Goal: Task Accomplishment & Management: Manage account settings

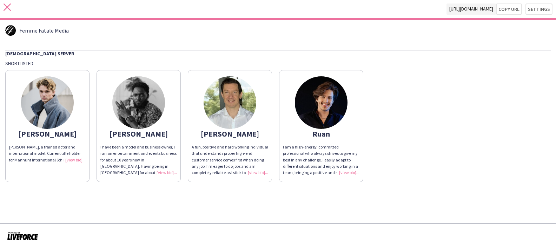
click at [7, 7] on icon at bounding box center [7, 7] width 7 height 7
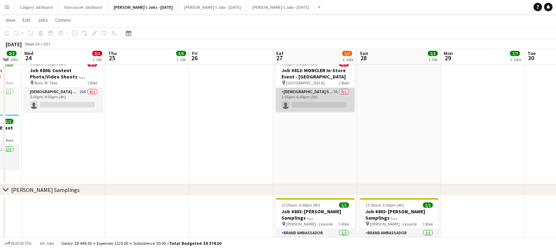
scroll to position [26, 0]
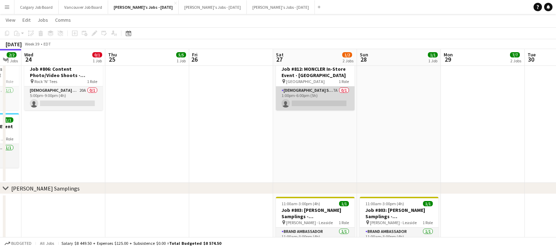
click at [296, 100] on app-card-role "[DEMOGRAPHIC_DATA] Server 7A 0/1 1:00pm-6:00pm (5h) single-neutral-actions" at bounding box center [315, 99] width 79 height 24
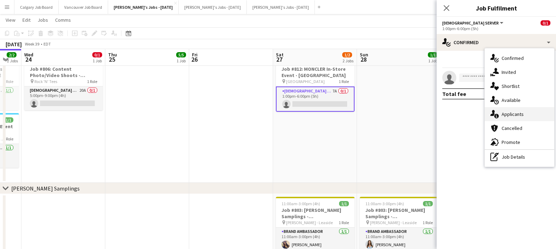
click at [517, 111] on div "single-neutral-actions-information Applicants" at bounding box center [518, 114] width 69 height 14
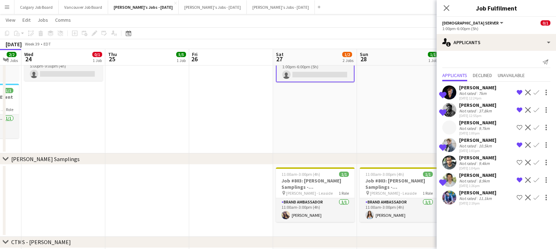
scroll to position [55, 0]
click at [498, 200] on div "[PERSON_NAME] Not rated 11.1km [DATE] 2:19pm Shortlist crew Decline Confirm" at bounding box center [495, 198] width 119 height 16
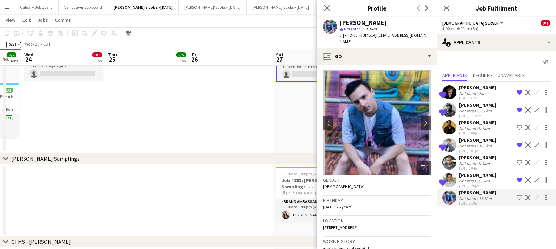
click at [236, 140] on app-date-cell at bounding box center [231, 88] width 84 height 130
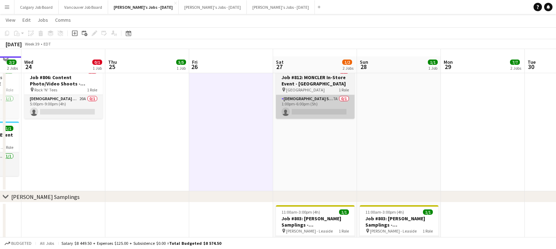
scroll to position [16, 0]
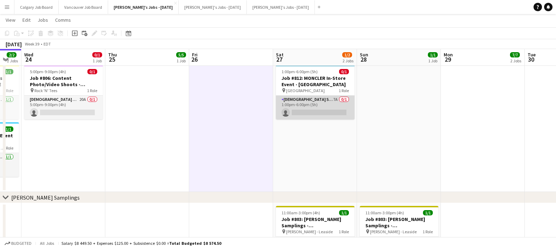
click at [299, 116] on app-card-role "[DEMOGRAPHIC_DATA] Server 7A 0/1 1:00pm-6:00pm (5h) single-neutral-actions" at bounding box center [315, 108] width 79 height 24
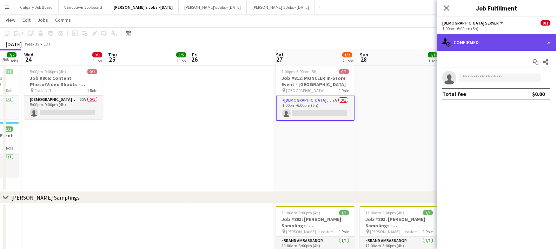
click at [492, 41] on div "single-neutral-actions-check-2 Confirmed" at bounding box center [495, 42] width 119 height 17
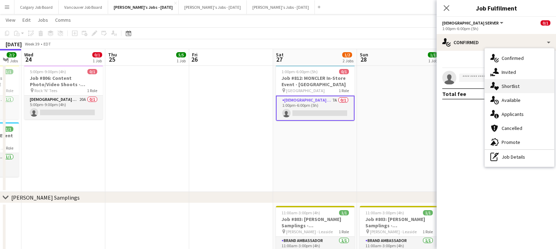
click at [506, 87] on span "Shortlist" at bounding box center [510, 86] width 18 height 6
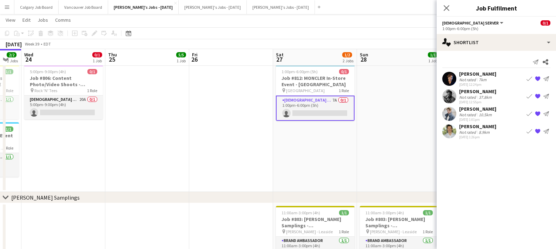
click at [471, 112] on div "[PERSON_NAME]" at bounding box center [477, 109] width 37 height 6
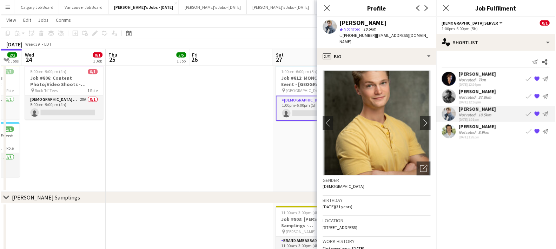
scroll to position [16, 0]
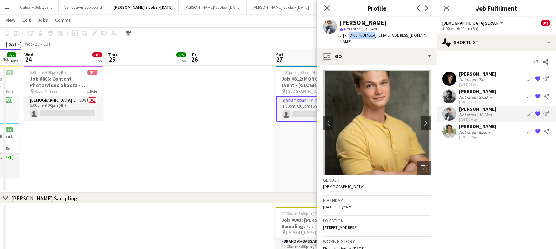
drag, startPoint x: 347, startPoint y: 36, endPoint x: 369, endPoint y: 36, distance: 21.7
click at [368, 35] on span "t. +19052469228" at bounding box center [357, 35] width 36 height 5
copy span "9052469228"
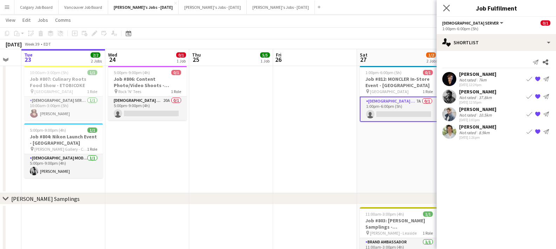
click at [442, 5] on app-icon "Close pop-in" at bounding box center [446, 8] width 10 height 10
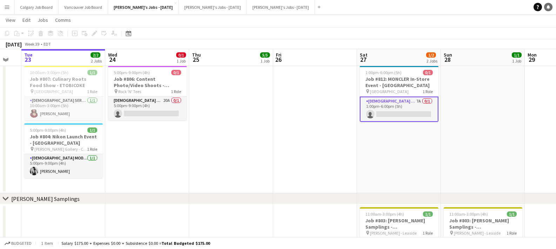
click at [546, 7] on icon "Notifications" at bounding box center [548, 7] width 4 height 4
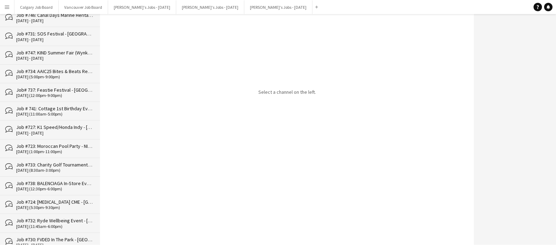
scroll to position [319, 0]
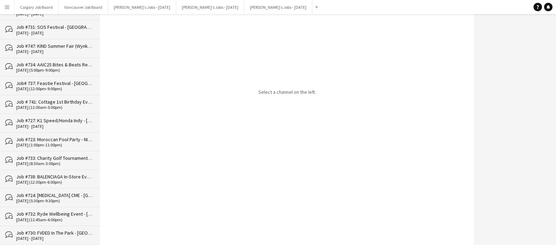
click at [58, 173] on div "Job #738: BALENCIAGA In-Store Event - [GEOGRAPHIC_DATA]" at bounding box center [54, 176] width 77 height 6
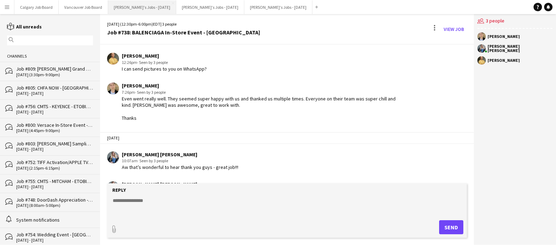
scroll to position [288, 0]
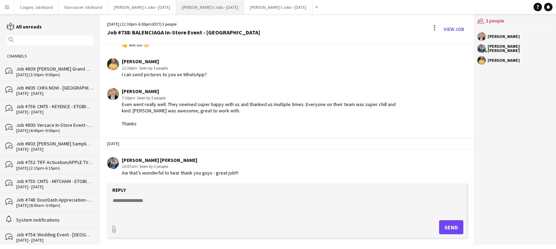
click at [199, 7] on button "[PERSON_NAME]'s Jobs - [DATE] Close" at bounding box center [210, 7] width 68 height 14
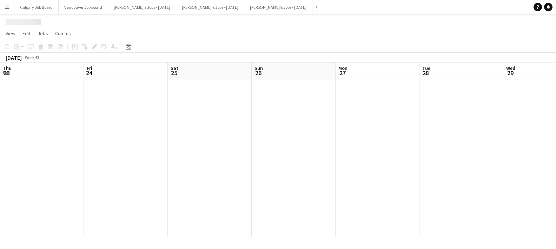
scroll to position [0, 210]
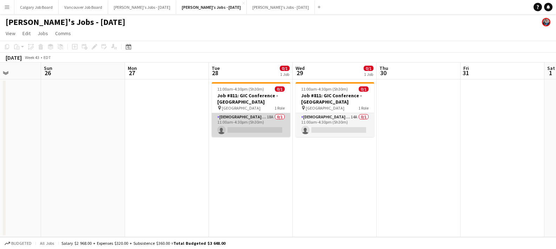
click at [249, 129] on app-card-role "Female Brand Ambassador 18A 0/1 11:00am-4:30pm (5h30m) single-neutral-actions" at bounding box center [250, 125] width 79 height 24
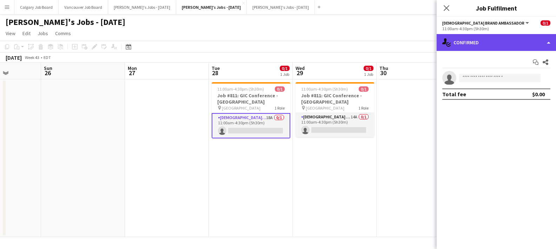
drag, startPoint x: 480, startPoint y: 36, endPoint x: 484, endPoint y: 40, distance: 4.7
click at [481, 36] on div "single-neutral-actions-check-2 Confirmed" at bounding box center [495, 42] width 119 height 17
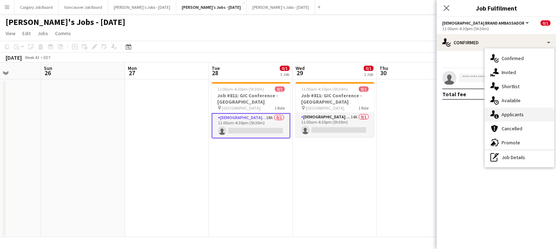
click at [515, 112] on span "Applicants" at bounding box center [512, 114] width 22 height 6
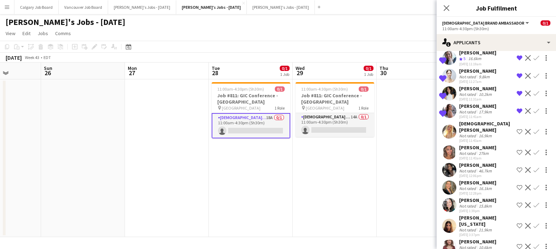
scroll to position [0, 0]
click at [518, 184] on app-icon "Shortlist crew" at bounding box center [519, 187] width 6 height 6
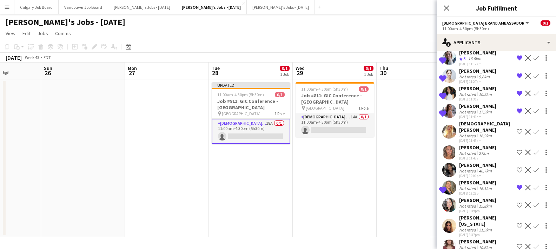
click at [518, 243] on app-icon "Shortlist crew" at bounding box center [519, 246] width 6 height 6
click at [478, 227] on div "21.9km" at bounding box center [485, 229] width 16 height 5
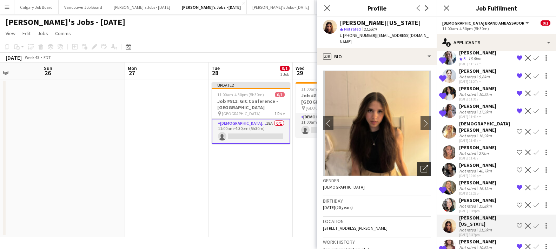
click at [425, 165] on icon at bounding box center [425, 167] width 5 height 5
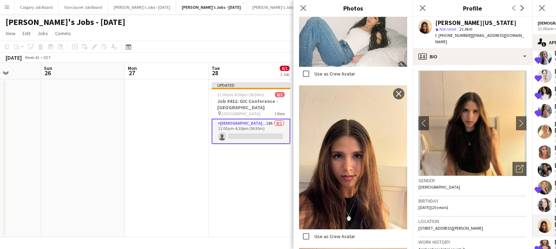
scroll to position [925, 0]
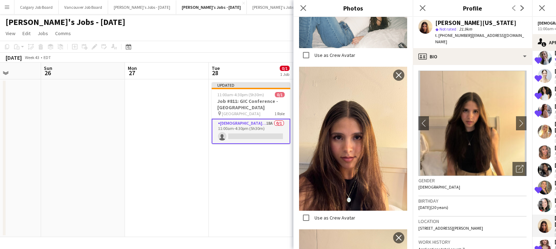
click at [468, 189] on div "Gender Female" at bounding box center [472, 186] width 108 height 20
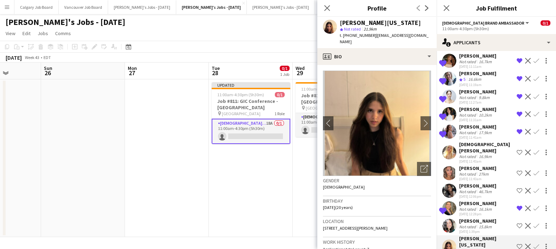
scroll to position [132, 0]
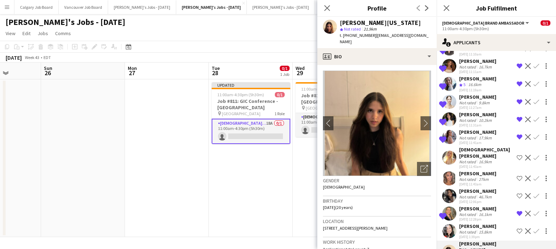
click at [300, 172] on app-date-cell "11:00am-4:30pm (5h30m) 0/1 Job #811: GIC Conference - ETOBICOKE pin Toronto Con…" at bounding box center [334, 157] width 84 height 157
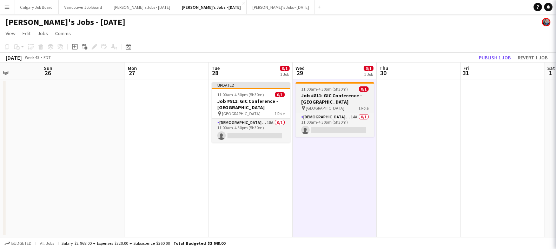
scroll to position [0, 0]
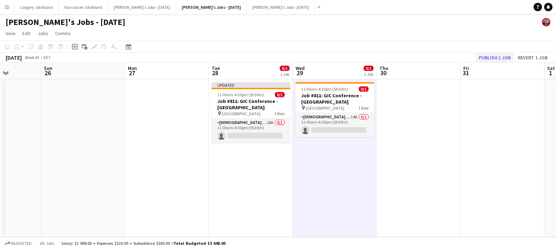
click at [504, 56] on button "Publish 1 job" at bounding box center [495, 57] width 38 height 9
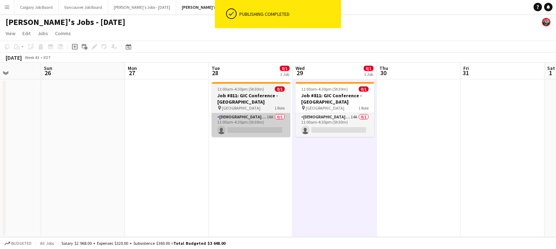
click at [258, 134] on app-card-role "Female Brand Ambassador 18A 0/1 11:00am-4:30pm (5h30m) single-neutral-actions" at bounding box center [250, 125] width 79 height 24
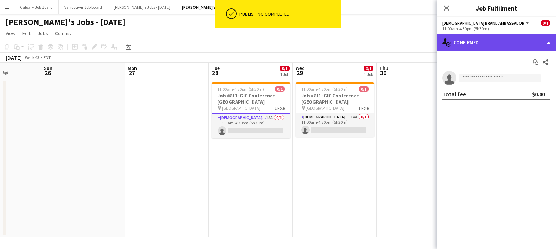
click at [471, 41] on div "single-neutral-actions-check-2 Confirmed" at bounding box center [495, 42] width 119 height 17
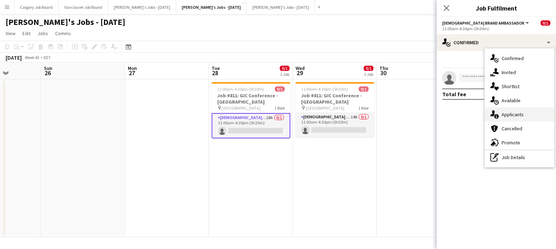
click at [508, 119] on div "single-neutral-actions-information Applicants" at bounding box center [518, 114] width 69 height 14
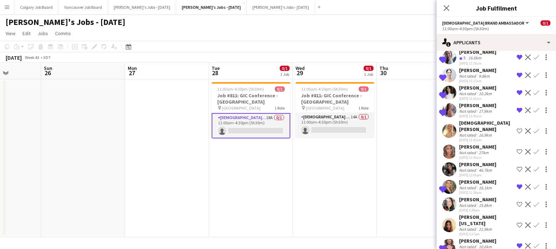
scroll to position [158, 0]
click at [470, 191] on div "[DATE] 12:28pm" at bounding box center [477, 193] width 37 height 5
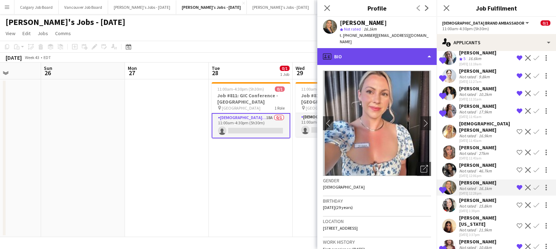
click at [379, 54] on div "profile Bio" at bounding box center [376, 56] width 119 height 17
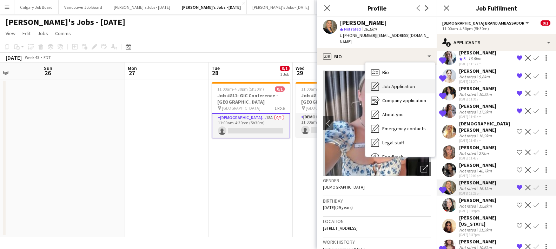
click at [385, 79] on div "Job Application Job Application" at bounding box center [399, 86] width 69 height 14
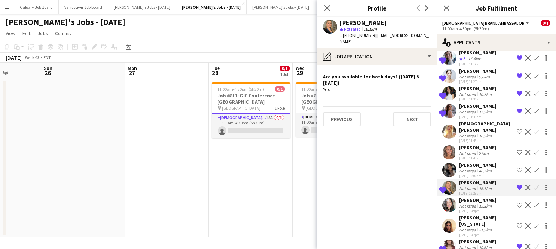
click at [475, 238] on div "[PERSON_NAME]" at bounding box center [477, 241] width 37 height 6
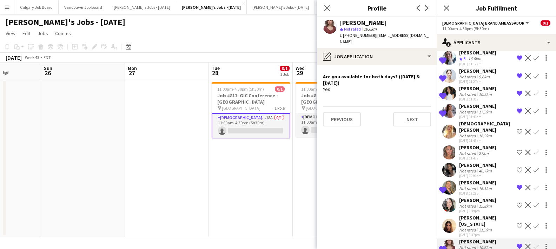
click at [289, 193] on app-date-cell "11:00am-4:30pm (5h30m) 0/1 Job #811: GIC Conference - ETOBICOKE pin Toronto Con…" at bounding box center [251, 157] width 84 height 157
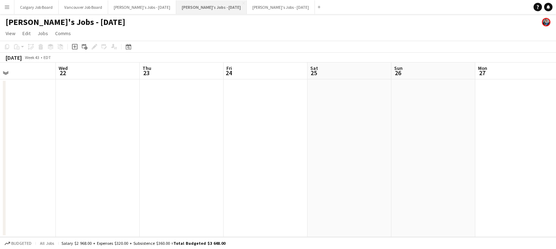
scroll to position [0, 195]
click at [163, 5] on button "Kirsten's Jobs - September 2025 Close" at bounding box center [142, 7] width 68 height 14
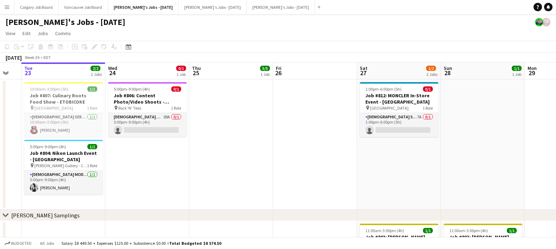
scroll to position [0, 145]
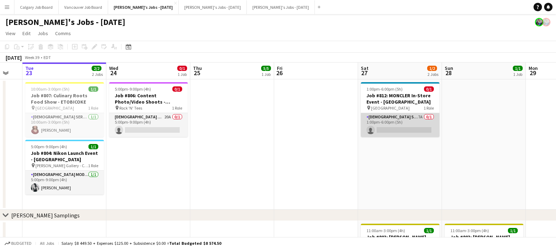
click at [385, 125] on app-card-role "[DEMOGRAPHIC_DATA] Server 7A 0/1 1:00pm-6:00pm (5h) single-neutral-actions" at bounding box center [400, 125] width 79 height 24
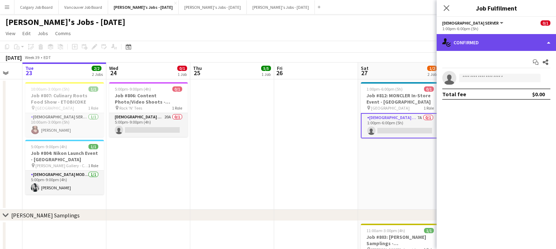
click at [475, 50] on div "single-neutral-actions-check-2 Confirmed" at bounding box center [495, 42] width 119 height 17
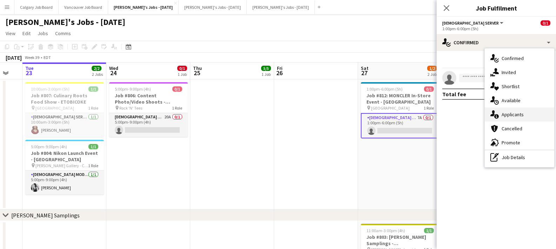
click at [506, 116] on span "Applicants" at bounding box center [512, 114] width 22 height 6
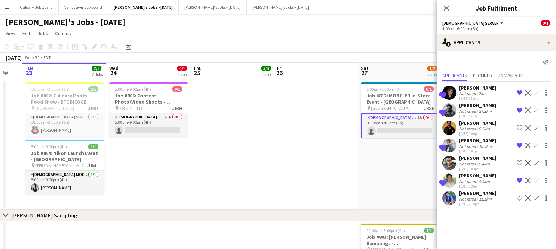
scroll to position [0, 0]
click at [379, 173] on app-date-cell "1:00pm-6:00pm (5h) 0/1 Job #812: MONCLER In-Store Event - TORONTO pin Yorkdale …" at bounding box center [400, 144] width 84 height 130
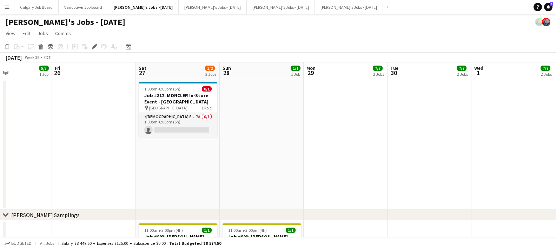
scroll to position [3, 0]
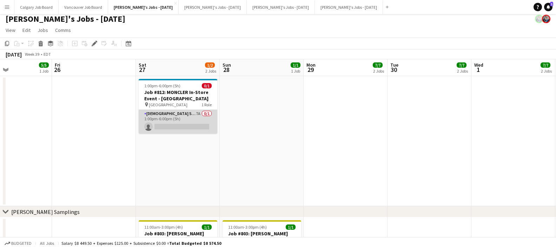
click at [190, 126] on app-card-role "[DEMOGRAPHIC_DATA] Server 7A 0/1 1:00pm-6:00pm (5h) single-neutral-actions" at bounding box center [178, 122] width 79 height 24
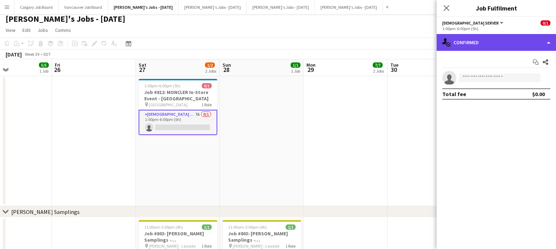
click at [509, 42] on div "single-neutral-actions-check-2 Confirmed" at bounding box center [495, 42] width 119 height 17
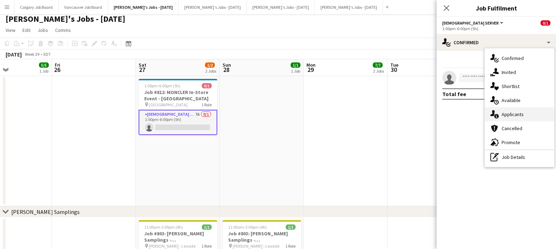
click at [529, 114] on div "single-neutral-actions-information Applicants" at bounding box center [518, 114] width 69 height 14
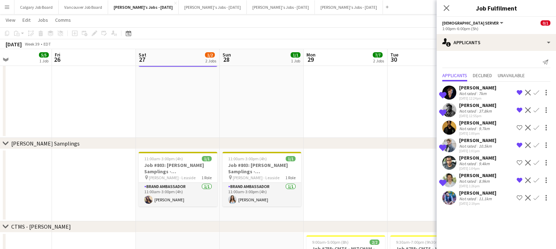
click at [356, 117] on app-date-cell at bounding box center [345, 73] width 84 height 130
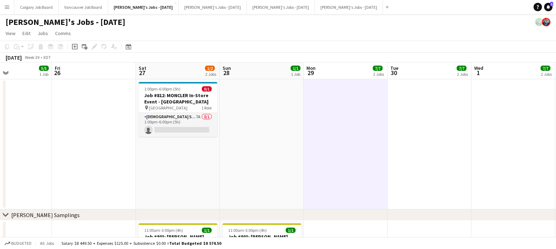
scroll to position [0, 0]
click at [546, 8] on icon "Notifications" at bounding box center [548, 7] width 4 height 4
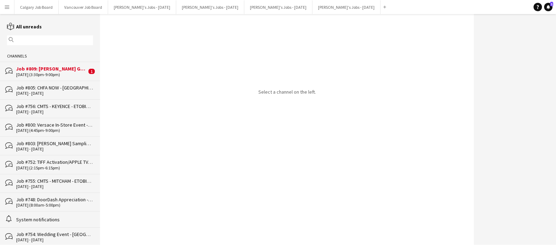
click at [40, 70] on div "Job #809: [PERSON_NAME] Grand Opening Event - [GEOGRAPHIC_DATA]" at bounding box center [51, 69] width 70 height 6
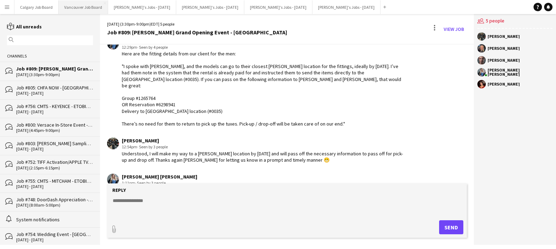
scroll to position [957, 0]
click at [192, 6] on button "Kirsten's Jobs - October 2025 Close" at bounding box center [210, 7] width 68 height 14
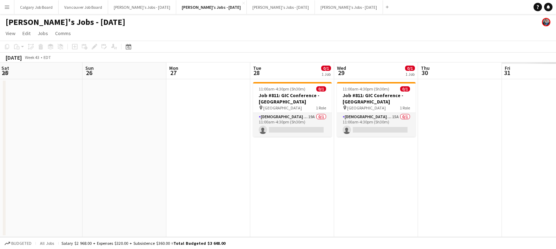
scroll to position [0, 302]
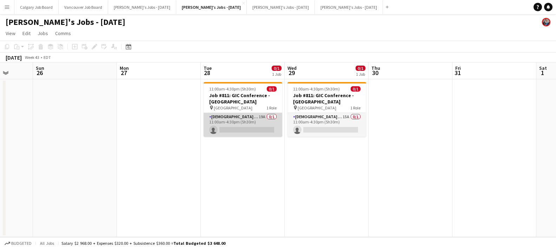
click at [242, 127] on app-card-role "Female Brand Ambassador 19A 0/1 11:00am-4:30pm (5h30m) single-neutral-actions" at bounding box center [242, 125] width 79 height 24
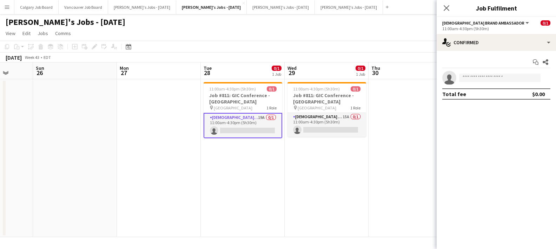
click at [395, 156] on app-date-cell at bounding box center [410, 158] width 84 height 158
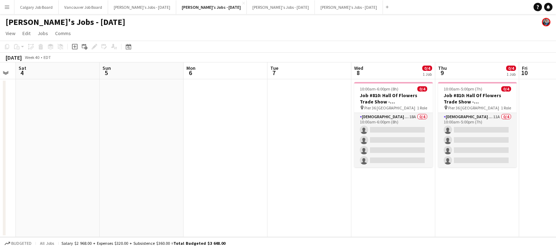
scroll to position [0, 189]
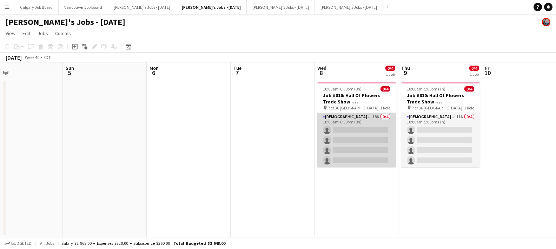
click at [355, 146] on app-card-role "Female Brand Ambassadors 18A 0/4 10:00am-6:00pm (8h) single-neutral-actions sin…" at bounding box center [356, 140] width 79 height 54
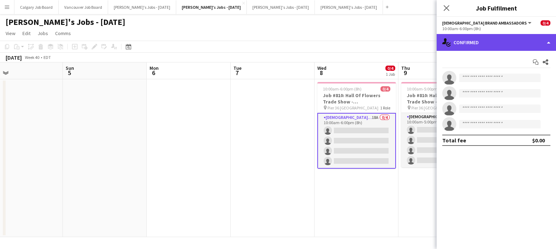
click at [498, 41] on div "single-neutral-actions-check-2 Confirmed" at bounding box center [495, 42] width 119 height 17
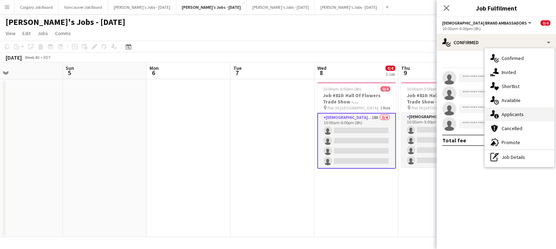
click at [533, 112] on div "single-neutral-actions-information Applicants" at bounding box center [518, 114] width 69 height 14
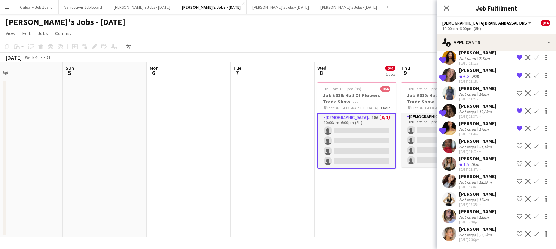
scroll to position [0, 0]
click at [481, 215] on div "12km" at bounding box center [483, 217] width 13 height 5
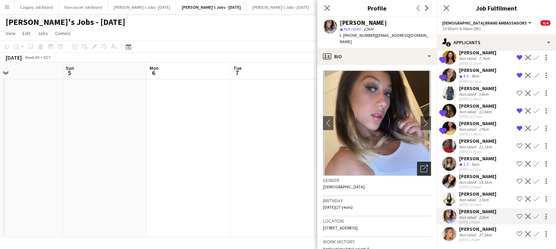
click at [430, 162] on div "Open photos pop-in" at bounding box center [424, 169] width 14 height 14
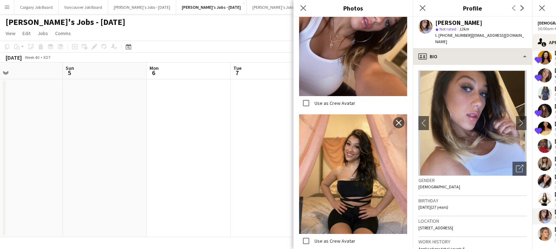
scroll to position [582, 0]
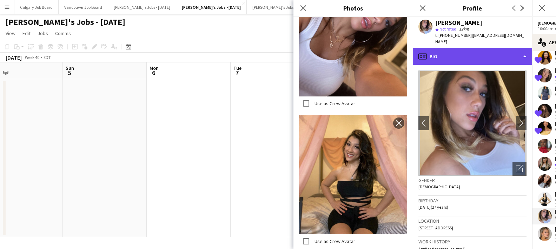
click at [458, 49] on div "profile Bio" at bounding box center [471, 56] width 119 height 17
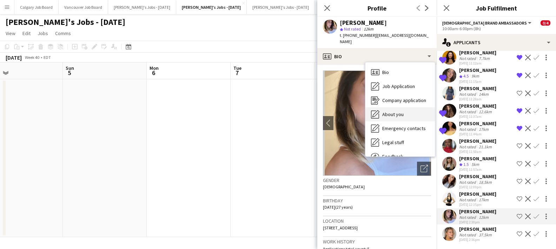
click at [393, 111] on span "About you" at bounding box center [392, 114] width 21 height 6
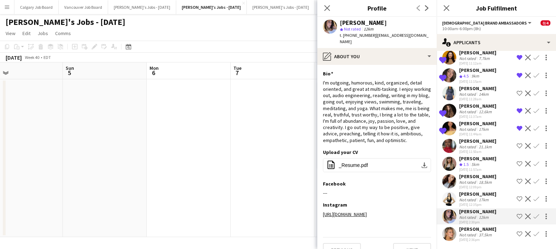
click at [520, 214] on app-icon "Shortlist crew" at bounding box center [519, 217] width 6 height 6
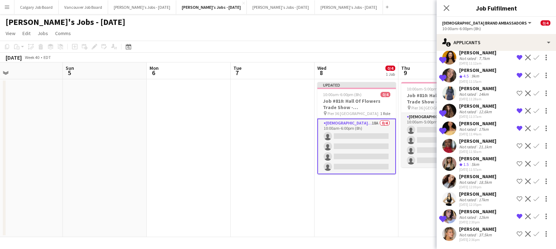
click at [485, 180] on div "18.5km" at bounding box center [485, 182] width 16 height 5
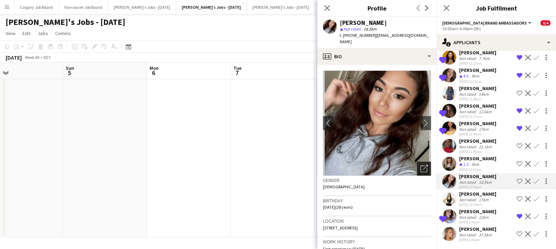
click at [422, 165] on icon "Open photos pop-in" at bounding box center [423, 168] width 7 height 7
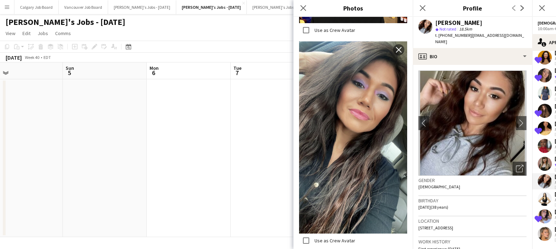
scroll to position [1232, 0]
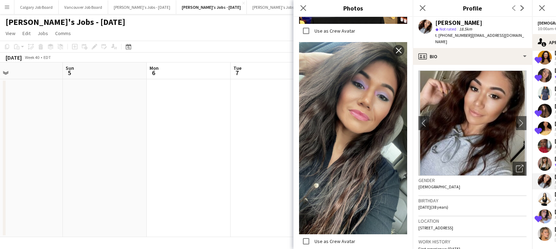
click at [456, 201] on div "Birthday 26-06-1987 (38 years)" at bounding box center [472, 206] width 108 height 20
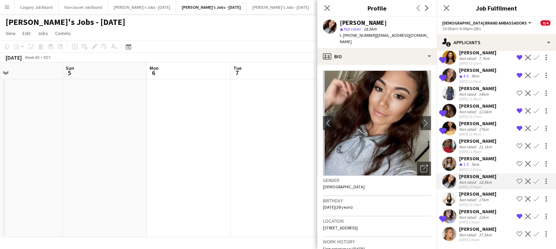
click at [520, 180] on app-icon "Shortlist crew" at bounding box center [519, 182] width 6 height 6
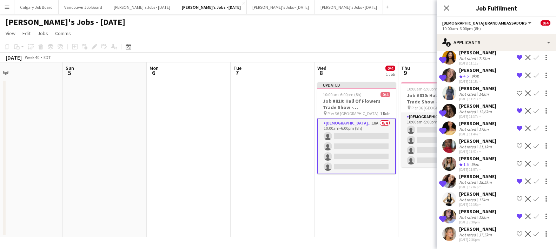
scroll to position [158, 0]
click at [484, 233] on div "37.5km" at bounding box center [485, 234] width 16 height 5
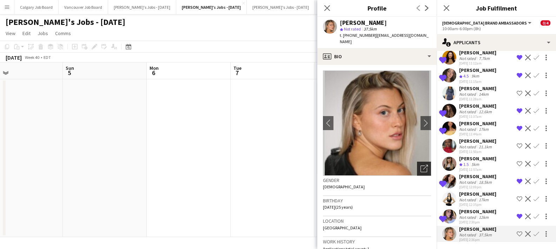
click at [426, 165] on icon "Open photos pop-in" at bounding box center [423, 168] width 7 height 7
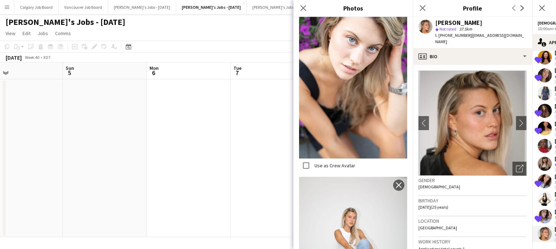
scroll to position [265, 0]
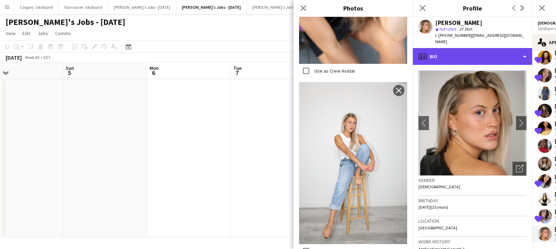
click at [506, 56] on div "profile Bio" at bounding box center [471, 56] width 119 height 17
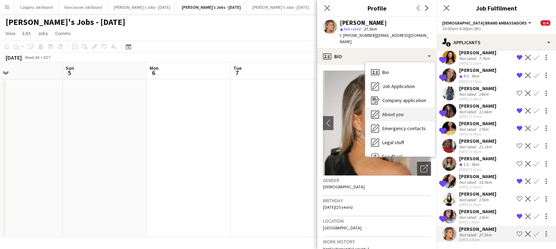
click at [399, 111] on span "About you" at bounding box center [392, 114] width 21 height 6
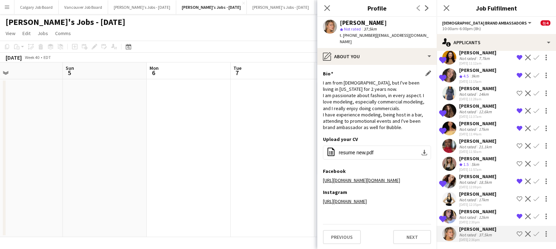
scroll to position [0, 0]
click at [519, 233] on app-icon "Shortlist crew" at bounding box center [519, 234] width 6 height 6
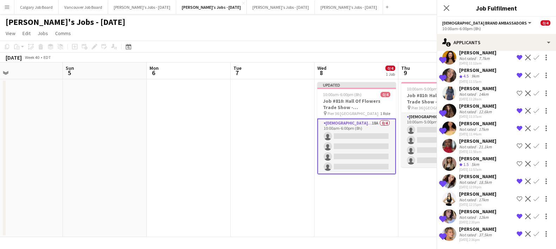
scroll to position [0, 0]
click at [356, 213] on app-date-cell "Updated 10:00am-6:00pm (8h) 0/4 Job #810: Hall Of Flowers Trade Show - NYC pin …" at bounding box center [356, 158] width 84 height 158
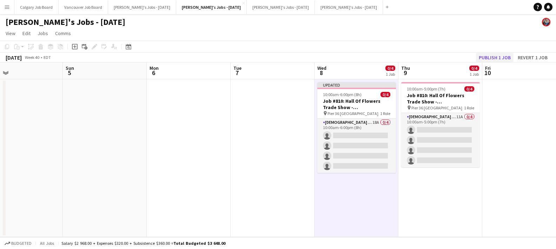
click at [488, 55] on button "Publish 1 job" at bounding box center [495, 57] width 38 height 9
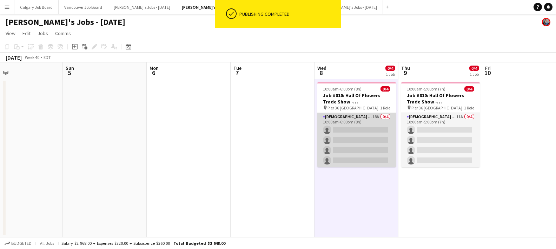
click at [359, 137] on app-card-role "Female Brand Ambassadors 18A 0/4 10:00am-6:00pm (8h) single-neutral-actions sin…" at bounding box center [356, 140] width 79 height 54
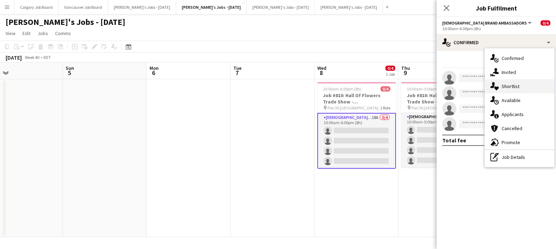
click at [511, 86] on span "Shortlist" at bounding box center [510, 86] width 18 height 6
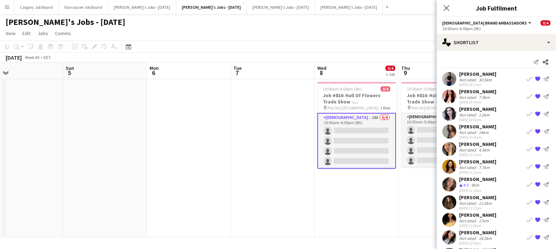
click at [398, 48] on app-toolbar "Copy Paste Paste Command V Paste with crew Command Shift V Paste linked Job Del…" at bounding box center [278, 47] width 556 height 12
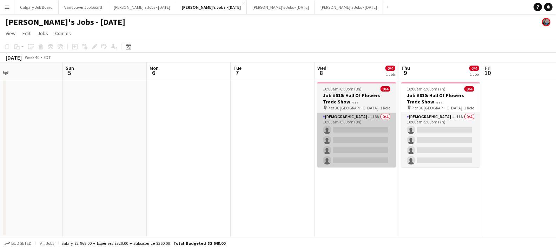
click at [345, 130] on app-card-role "Female Brand Ambassadors 18A 0/4 10:00am-6:00pm (8h) single-neutral-actions sin…" at bounding box center [356, 140] width 79 height 54
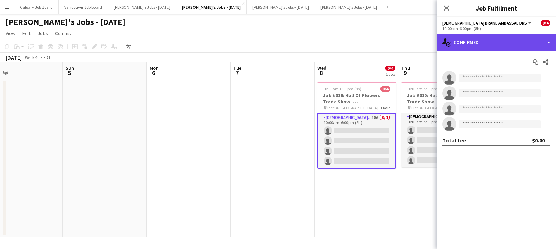
drag, startPoint x: 532, startPoint y: 36, endPoint x: 532, endPoint y: 46, distance: 9.5
click at [532, 37] on div "single-neutral-actions-check-2 Confirmed" at bounding box center [495, 42] width 119 height 17
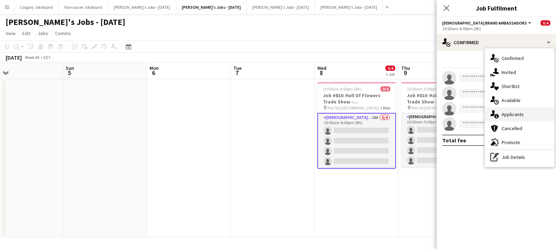
click at [524, 114] on div "single-neutral-actions-information Applicants" at bounding box center [518, 114] width 69 height 14
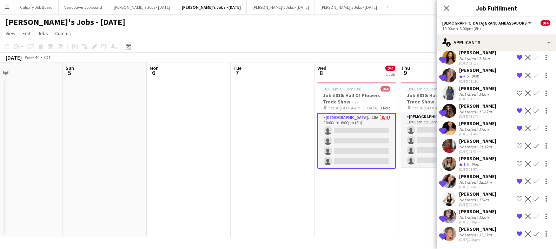
scroll to position [158, 0]
click at [408, 132] on app-card-role "Female Brand Ambassadors 11A 0/4 10:00am-5:00pm (7h) single-neutral-actions sin…" at bounding box center [440, 140] width 79 height 54
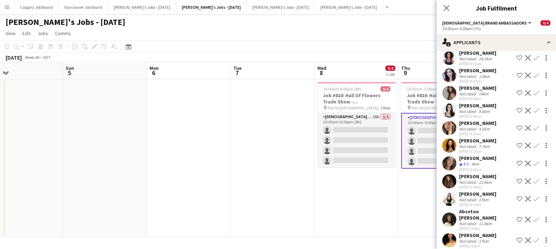
scroll to position [0, 0]
click at [477, 221] on div "11.8km" at bounding box center [485, 223] width 16 height 5
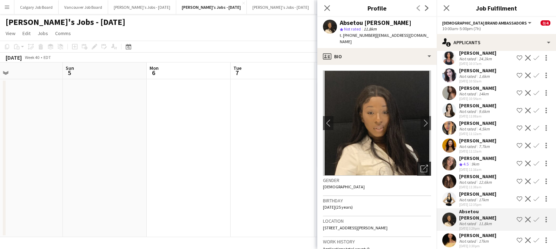
click at [424, 165] on icon "Open photos pop-in" at bounding box center [423, 168] width 7 height 7
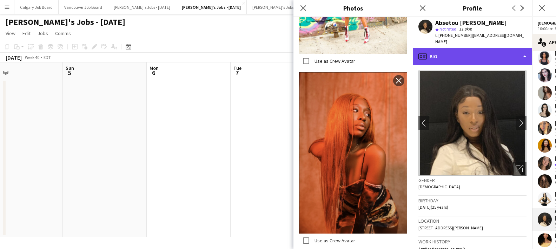
click at [461, 48] on div "profile Bio" at bounding box center [471, 56] width 119 height 17
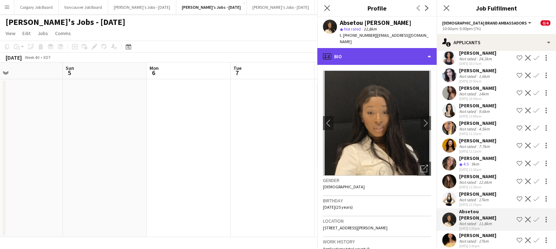
scroll to position [781, 0]
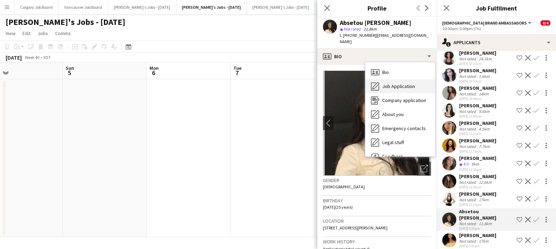
click at [414, 80] on div "Job Application Job Application" at bounding box center [399, 86] width 69 height 14
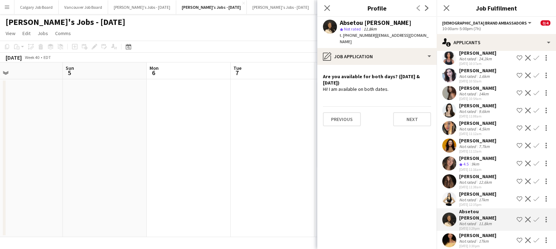
click at [488, 221] on div "11.8km" at bounding box center [485, 223] width 16 height 5
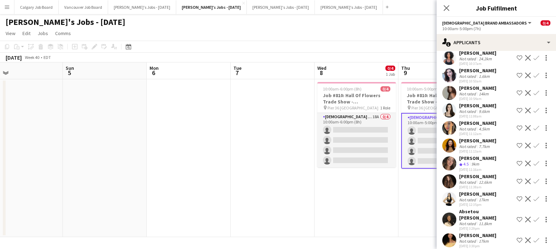
click at [488, 221] on div "11.8km" at bounding box center [485, 223] width 16 height 5
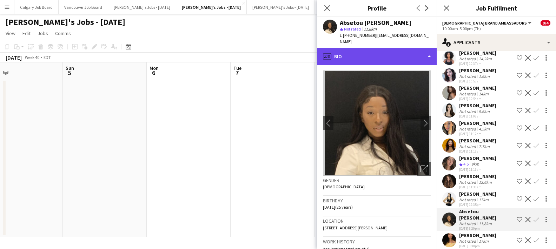
click at [403, 48] on div "profile Bio" at bounding box center [376, 56] width 119 height 17
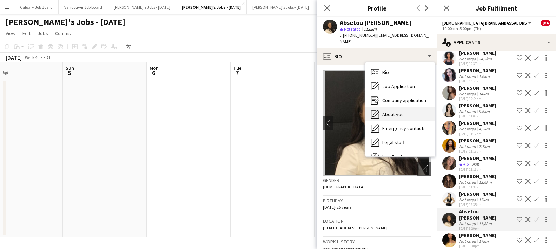
click at [411, 108] on div "About you About you" at bounding box center [399, 114] width 69 height 14
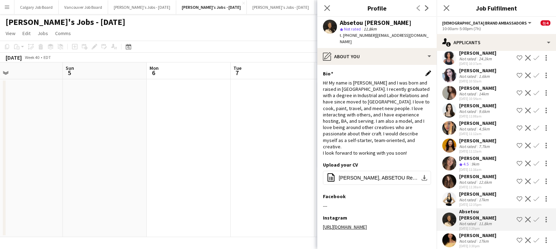
click at [426, 70] on app-icon "Edit this field" at bounding box center [428, 73] width 6 height 6
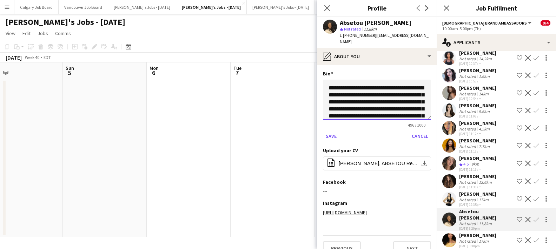
drag, startPoint x: 329, startPoint y: 83, endPoint x: 389, endPoint y: 82, distance: 59.6
click at [389, 82] on textarea "**********" at bounding box center [377, 100] width 108 height 40
type textarea "**********"
click at [336, 130] on button "Save" at bounding box center [331, 135] width 16 height 11
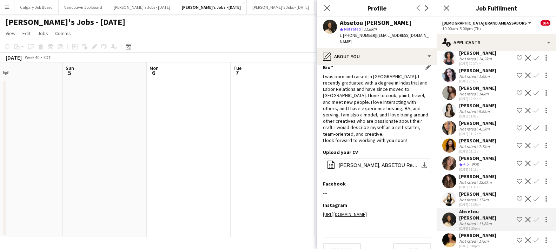
scroll to position [6, 0]
click at [425, 149] on app-icon "Edit this field" at bounding box center [428, 152] width 6 height 6
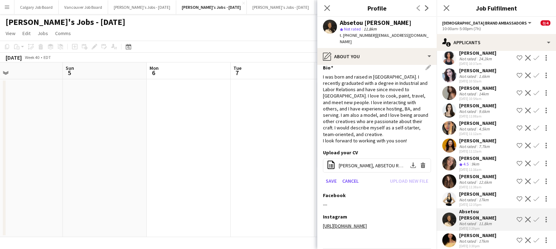
scroll to position [2, 0]
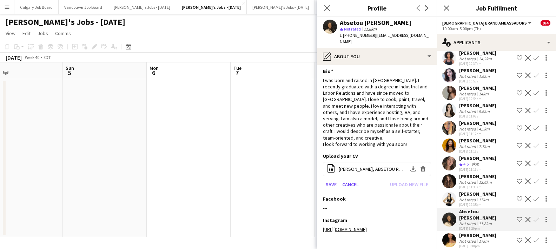
click at [428, 68] on div "Bio Edit this field" at bounding box center [377, 71] width 108 height 6
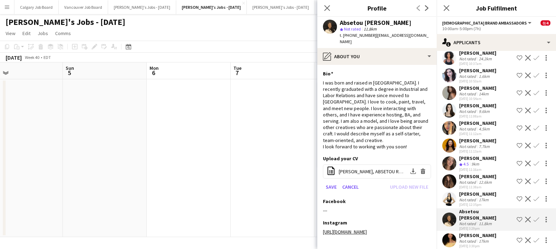
click at [415, 85] on div "I was born and raised in NYC. I recently graduated with a degree in Industrial …" at bounding box center [377, 115] width 108 height 70
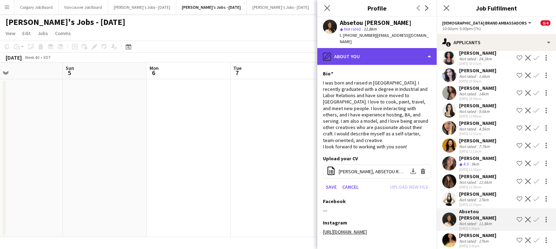
click at [418, 54] on div "pencil4 About you" at bounding box center [376, 56] width 119 height 17
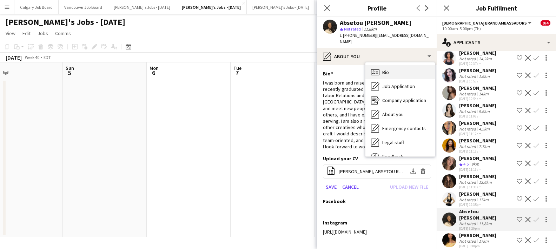
click at [413, 65] on div "Bio Bio" at bounding box center [399, 72] width 69 height 14
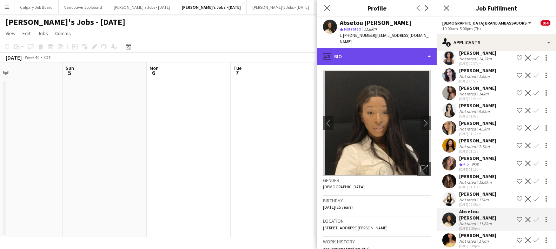
click at [420, 48] on div "profile Bio" at bounding box center [376, 56] width 119 height 17
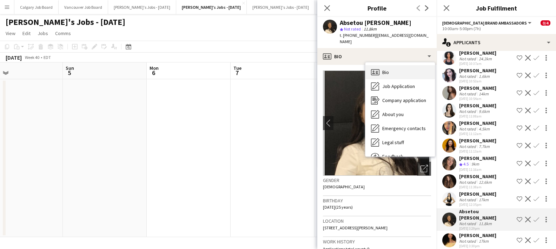
click at [417, 70] on div "Bio Bio" at bounding box center [399, 72] width 69 height 14
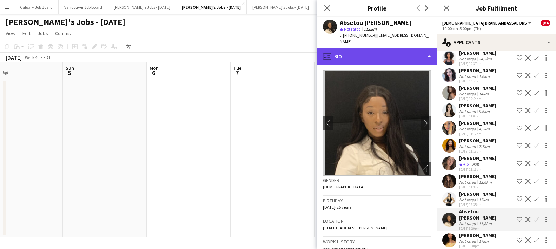
click at [419, 48] on div "profile Bio" at bounding box center [376, 56] width 119 height 17
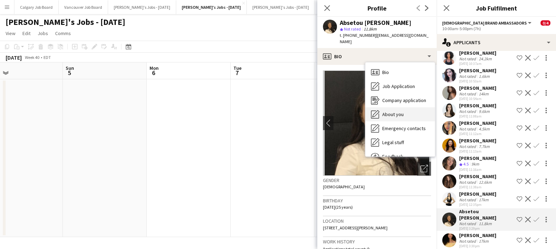
click at [397, 111] on span "About you" at bounding box center [392, 114] width 21 height 6
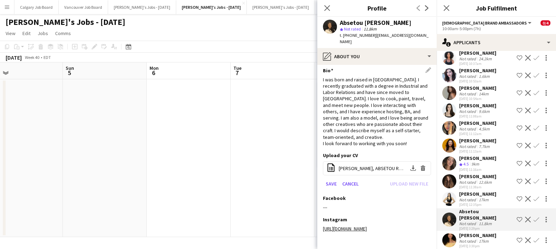
scroll to position [4, 0]
click at [428, 67] on div "Bio Edit this field" at bounding box center [377, 70] width 108 height 6
click at [335, 178] on button "Save" at bounding box center [331, 183] width 16 height 11
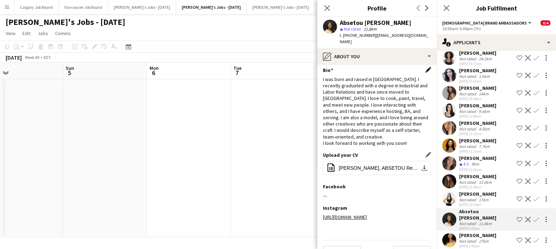
click at [427, 67] on app-icon "Edit this field" at bounding box center [428, 70] width 6 height 6
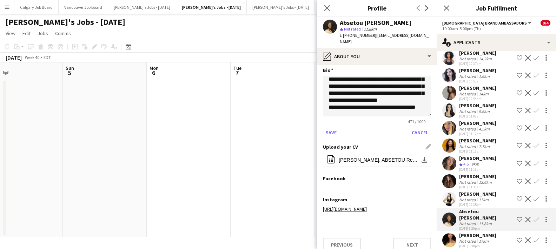
scroll to position [54, 0]
drag, startPoint x: 351, startPoint y: 100, endPoint x: 428, endPoint y: 101, distance: 76.8
click at [428, 101] on textarea "**********" at bounding box center [377, 96] width 108 height 40
type textarea "**********"
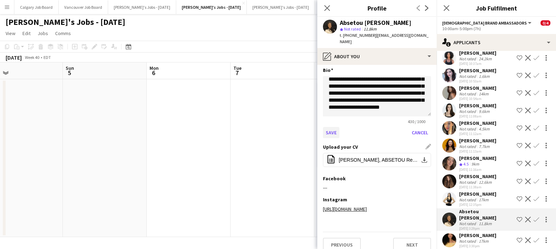
click at [330, 127] on button "Save" at bounding box center [331, 132] width 16 height 11
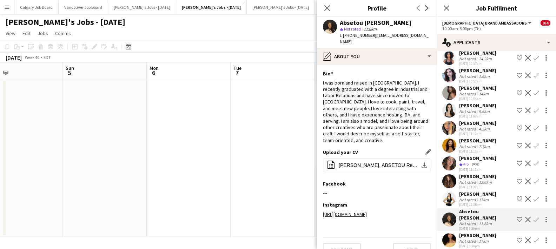
click at [479, 221] on div "11.8km" at bounding box center [485, 223] width 16 height 5
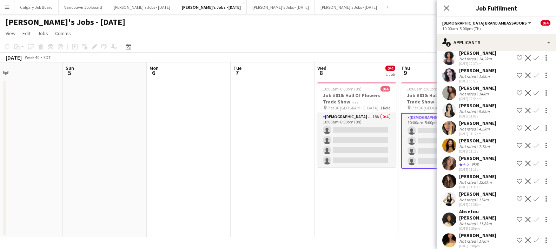
click at [487, 221] on div "11.8km" at bounding box center [485, 223] width 16 height 5
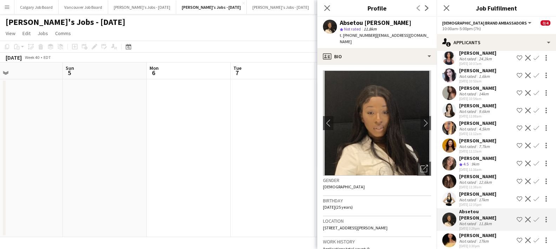
click at [397, 40] on div "Absetou Diakite star Not rated 11.8km t. +13474356488 | diakite_absetou@yahoo.c…" at bounding box center [376, 32] width 119 height 31
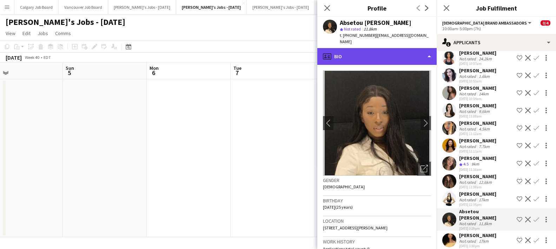
click at [397, 48] on div "profile Bio" at bounding box center [376, 56] width 119 height 17
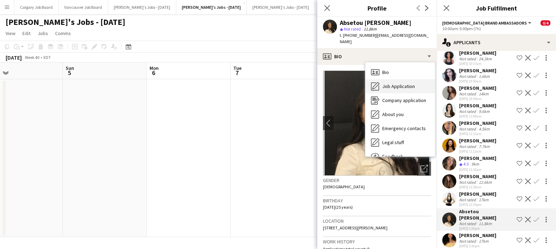
click at [405, 83] on span "Job Application" at bounding box center [398, 86] width 33 height 6
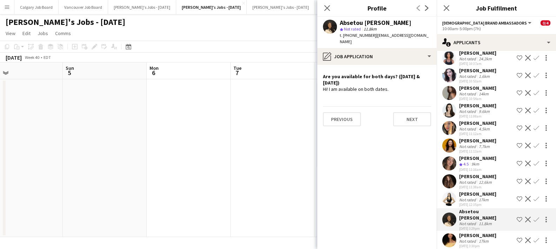
click at [478, 177] on div "Gabrielia Priyma" at bounding box center [477, 176] width 37 height 6
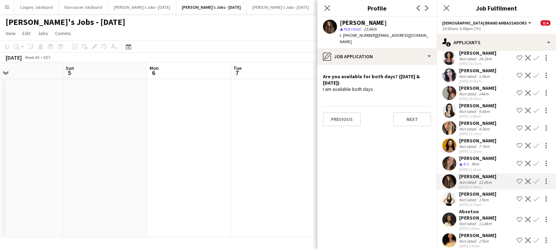
click at [482, 193] on div "Brielle Augustin" at bounding box center [477, 194] width 37 height 6
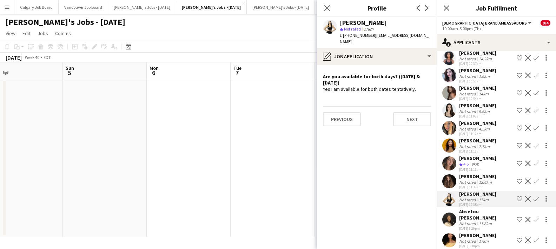
click at [479, 160] on div "Lisette Melendez" at bounding box center [477, 158] width 37 height 6
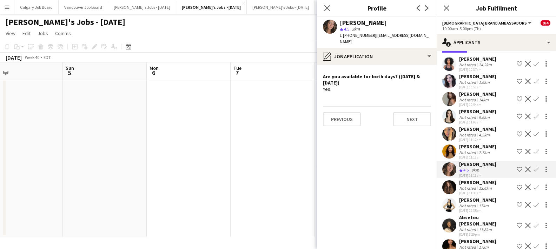
scroll to position [26, 0]
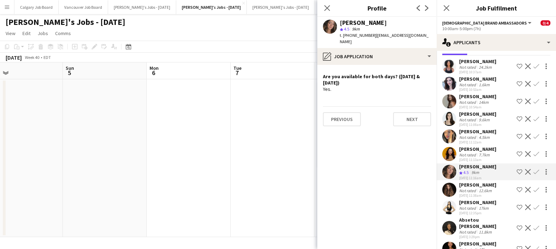
click at [492, 154] on div "Not rated 7.7km" at bounding box center [477, 154] width 37 height 5
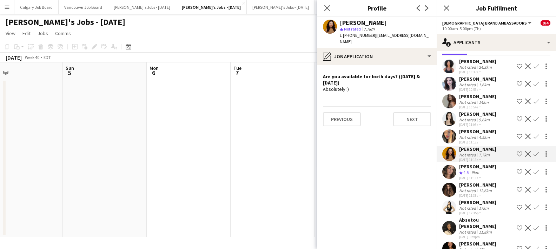
scroll to position [27, 0]
drag, startPoint x: 243, startPoint y: 149, endPoint x: 248, endPoint y: 148, distance: 4.8
click at [243, 149] on app-date-cell at bounding box center [272, 158] width 84 height 158
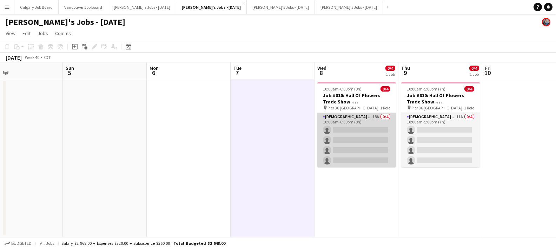
click at [339, 143] on app-card-role "Female Brand Ambassadors 18A 0/4 10:00am-6:00pm (8h) single-neutral-actions sin…" at bounding box center [356, 140] width 79 height 54
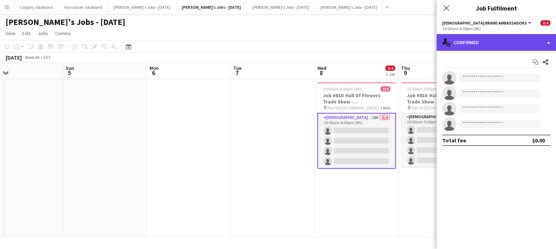
click at [498, 40] on div "single-neutral-actions-check-2 Confirmed" at bounding box center [495, 42] width 119 height 17
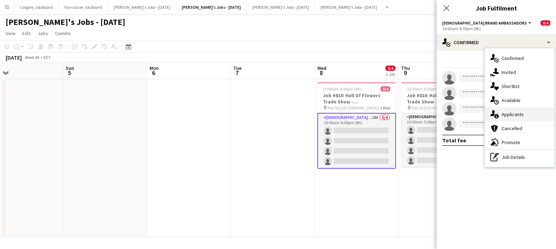
click at [519, 111] on span "Applicants" at bounding box center [512, 114] width 22 height 6
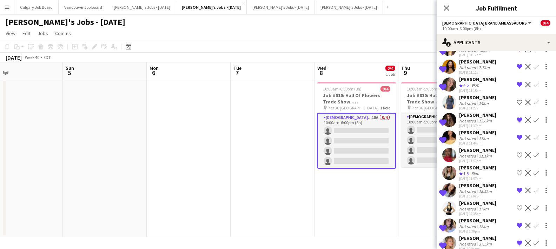
scroll to position [140, 0]
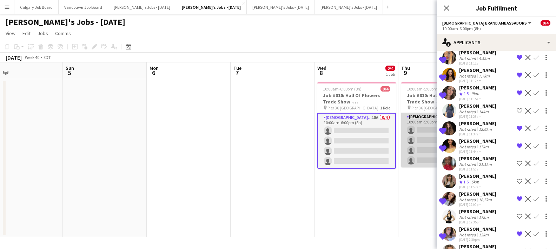
click at [409, 148] on app-card-role "Female Brand Ambassadors 11A 0/4 10:00am-5:00pm (7h) single-neutral-actions sin…" at bounding box center [440, 140] width 79 height 54
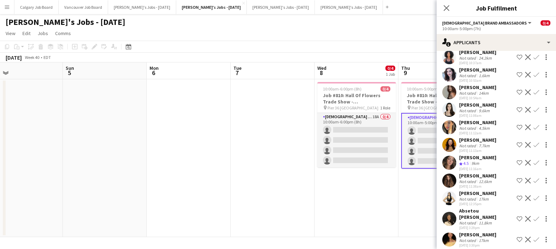
scroll to position [35, 0]
click at [411, 155] on app-card-role "Female Brand Ambassadors 11A 0/4 10:00am-5:00pm (7h) single-neutral-actions sin…" at bounding box center [440, 141] width 79 height 56
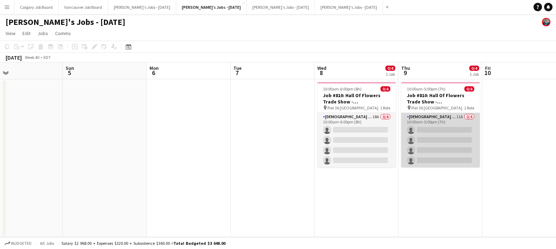
click at [442, 119] on app-card-role "Female Brand Ambassadors 11A 0/4 10:00am-5:00pm (7h) single-neutral-actions sin…" at bounding box center [440, 140] width 79 height 54
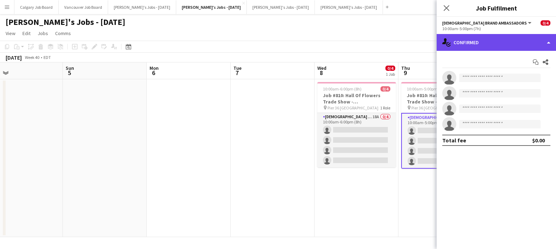
click at [510, 39] on div "single-neutral-actions-check-2 Confirmed" at bounding box center [495, 42] width 119 height 17
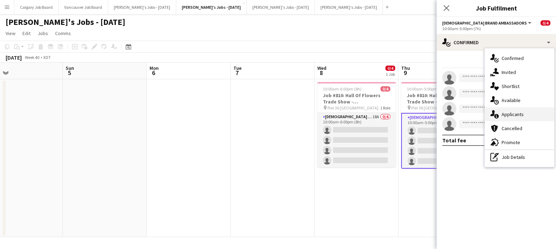
click at [518, 115] on span "Applicants" at bounding box center [512, 114] width 22 height 6
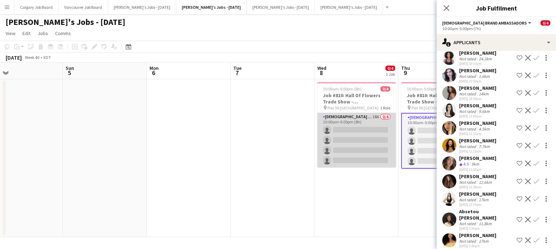
click at [358, 156] on app-card-role "Female Brand Ambassadors 18A 0/4 10:00am-6:00pm (8h) single-neutral-actions sin…" at bounding box center [356, 140] width 79 height 54
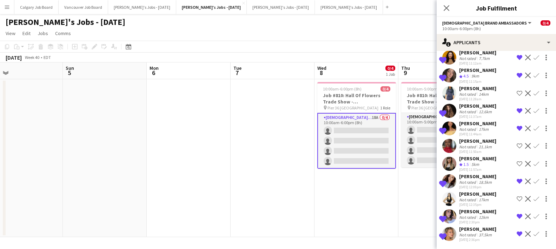
scroll to position [158, 0]
click at [477, 213] on div "Karina Daniloff" at bounding box center [477, 211] width 37 height 6
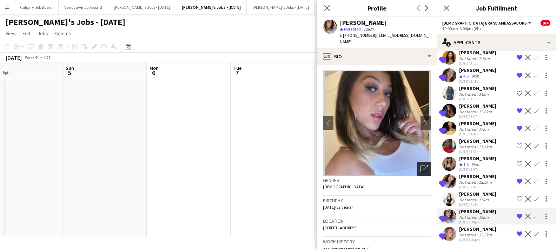
click at [424, 165] on icon "Open photos pop-in" at bounding box center [423, 168] width 7 height 7
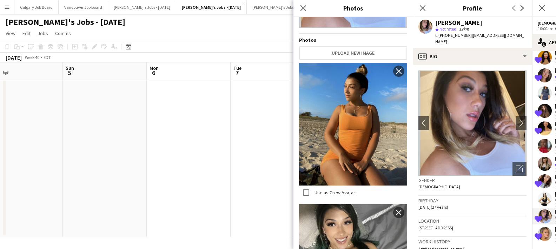
scroll to position [0, 0]
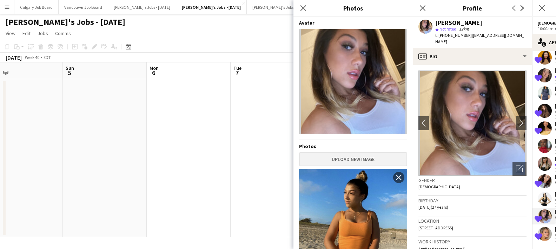
click at [371, 157] on button "Upload new image" at bounding box center [353, 159] width 108 height 14
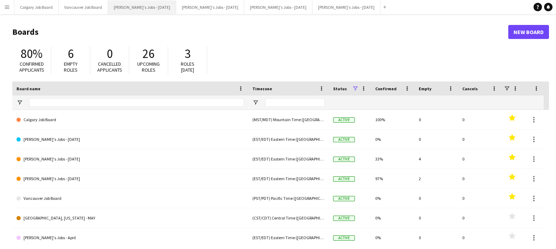
click at [159, 6] on button "[PERSON_NAME]'s Jobs - [DATE] Close" at bounding box center [142, 7] width 68 height 14
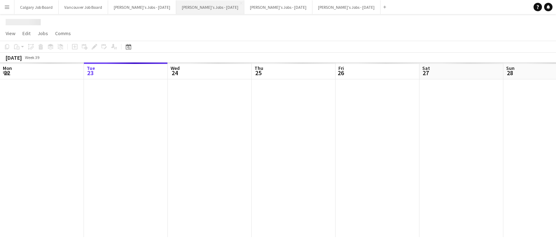
scroll to position [0, 283]
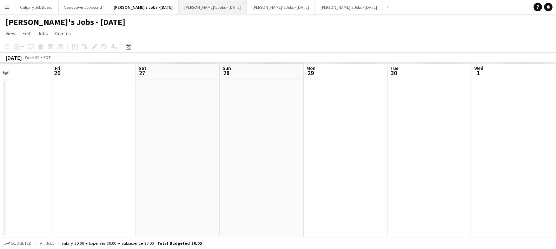
click at [211, 7] on button "[PERSON_NAME]'s Jobs - [DATE] Close" at bounding box center [213, 7] width 68 height 14
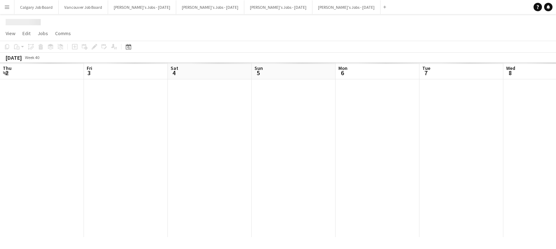
scroll to position [0, 189]
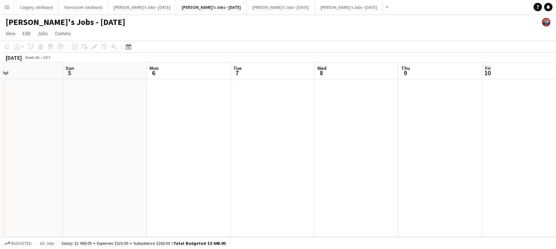
click at [95, 22] on h1 "[PERSON_NAME]'s Jobs - [DATE]" at bounding box center [66, 22] width 120 height 11
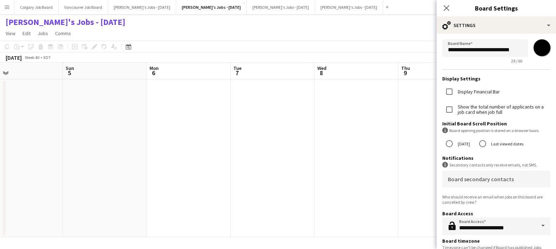
click at [341, 155] on app-date-cell at bounding box center [356, 157] width 84 height 157
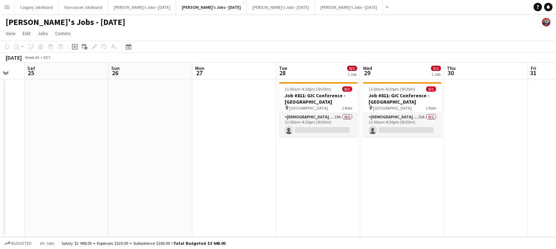
scroll to position [0, 180]
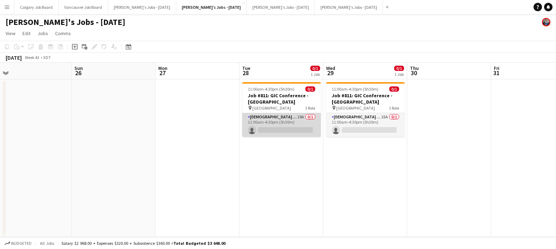
click at [301, 136] on app-card-role "Female Brand Ambassador 19A 0/1 11:00am-4:30pm (5h30m) single-neutral-actions" at bounding box center [281, 125] width 79 height 24
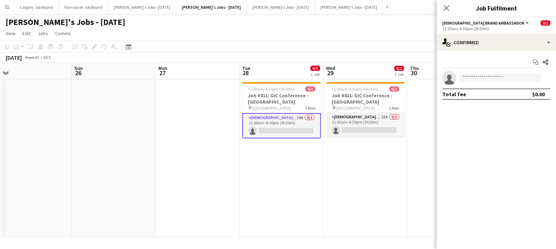
click at [323, 166] on app-date-cell "11:00am-4:30pm (5h30m) 0/1 Job #811: GIC Conference - ETOBICOKE pin Toronto Con…" at bounding box center [365, 157] width 84 height 157
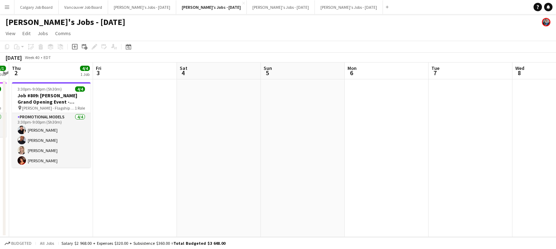
scroll to position [0, 257]
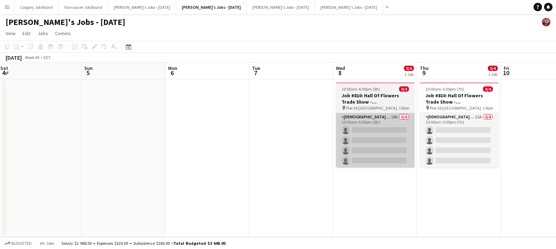
scroll to position [0, 280]
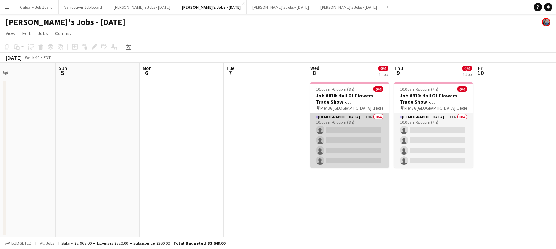
click at [333, 149] on app-card-role "Female Brand Ambassadors 18A 0/4 10:00am-6:00pm (8h) single-neutral-actions sin…" at bounding box center [349, 140] width 79 height 54
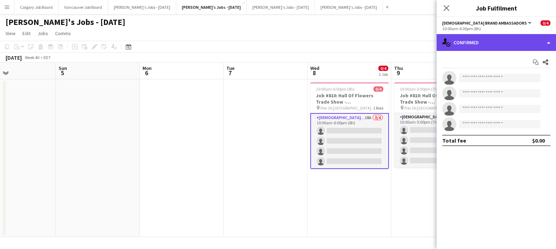
click at [507, 43] on div "single-neutral-actions-check-2 Confirmed" at bounding box center [495, 42] width 119 height 17
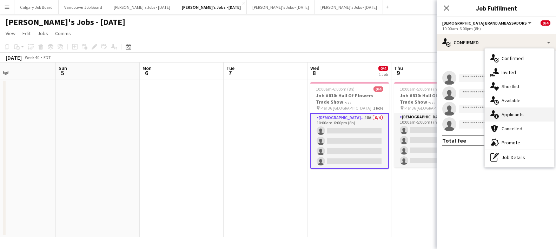
click at [532, 110] on div "single-neutral-actions-information Applicants" at bounding box center [518, 114] width 69 height 14
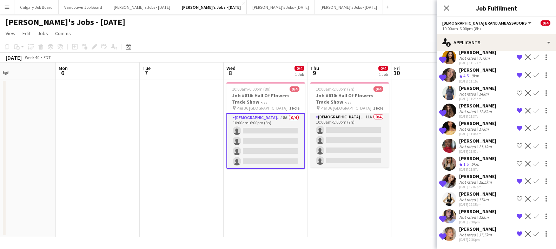
scroll to position [0, 0]
click at [475, 212] on div "Karina Daniloff" at bounding box center [477, 211] width 37 height 6
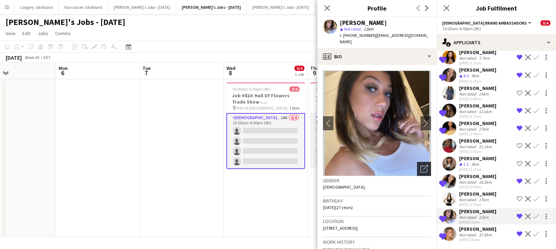
click at [428, 163] on div "Open photos pop-in" at bounding box center [424, 169] width 14 height 14
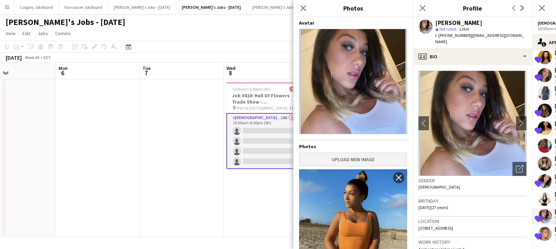
click at [367, 156] on button "Upload new image" at bounding box center [353, 159] width 108 height 14
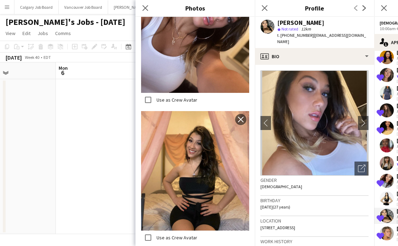
scroll to position [720, 0]
click at [281, 188] on div "Gender Female" at bounding box center [314, 186] width 108 height 20
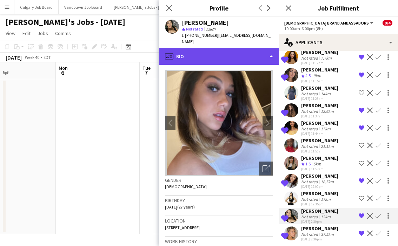
click at [232, 51] on div "profile Bio" at bounding box center [218, 56] width 119 height 17
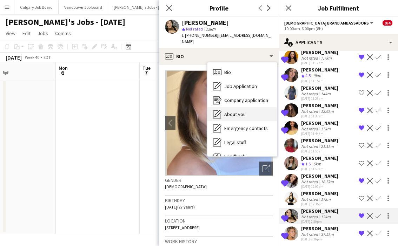
click at [238, 111] on span "About you" at bounding box center [234, 114] width 21 height 6
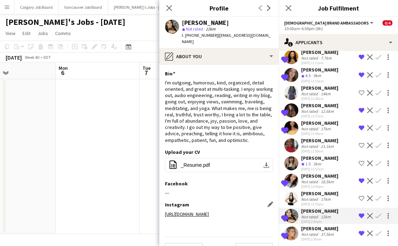
click at [209, 211] on link "[URL][DOMAIN_NAME]" at bounding box center [187, 214] width 44 height 6
drag, startPoint x: 183, startPoint y: 23, endPoint x: 246, endPoint y: 25, distance: 63.5
click at [246, 25] on div "[PERSON_NAME]" at bounding box center [227, 23] width 91 height 6
copy div "[PERSON_NAME]"
click at [147, 11] on button "Kirsten's Jobs - September 2025 Close" at bounding box center [142, 7] width 68 height 14
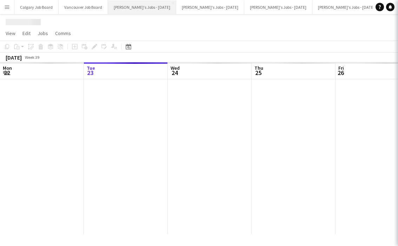
scroll to position [0, 283]
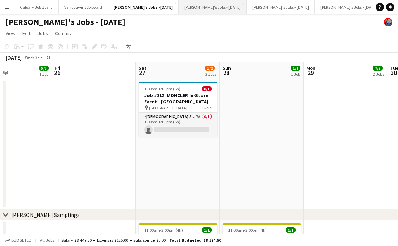
click at [214, 7] on button "[PERSON_NAME]'s Jobs - [DATE] Close" at bounding box center [213, 7] width 68 height 14
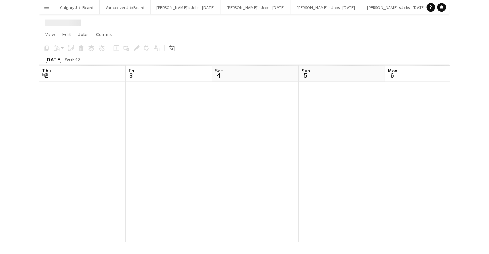
scroll to position [0, 280]
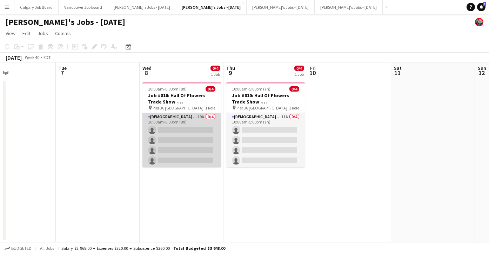
click at [202, 138] on app-card-role "Female Brand Ambassadors 19A 0/4 10:00am-6:00pm (8h) single-neutral-actions sin…" at bounding box center [181, 140] width 79 height 54
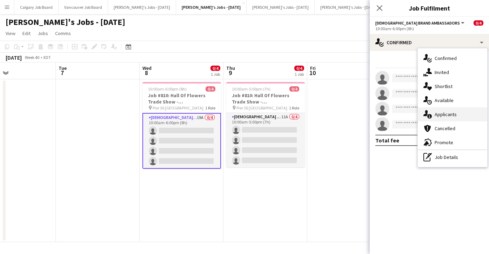
click at [462, 112] on div "single-neutral-actions-information Applicants" at bounding box center [452, 114] width 69 height 14
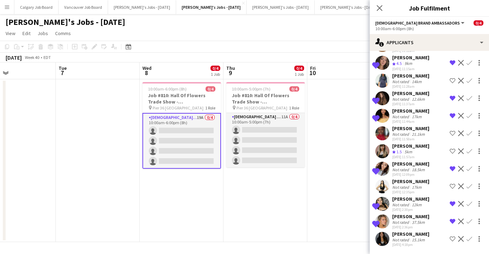
scroll to position [170, 0]
click at [410, 206] on div "12km" at bounding box center [416, 204] width 13 height 5
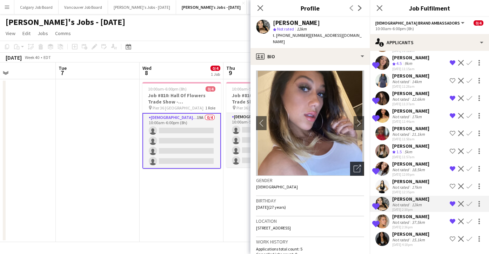
click at [359, 165] on icon "Open photos pop-in" at bounding box center [357, 168] width 7 height 7
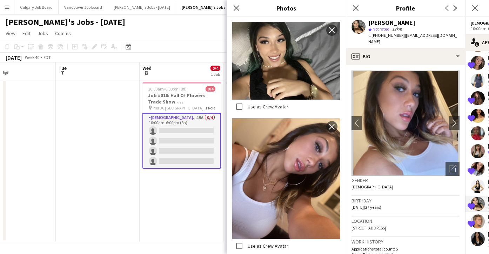
scroll to position [1382, 0]
click at [331, 126] on app-icon "close" at bounding box center [331, 127] width 7 height 6
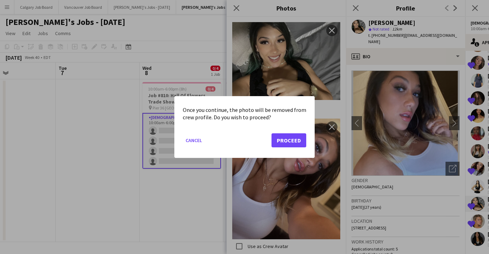
click at [326, 177] on div at bounding box center [244, 127] width 489 height 254
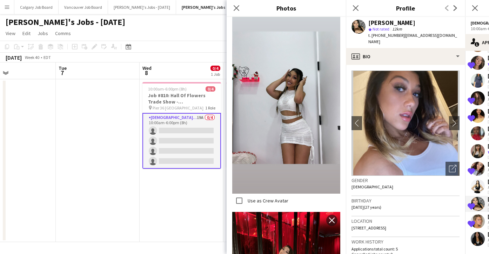
scroll to position [1035, 0]
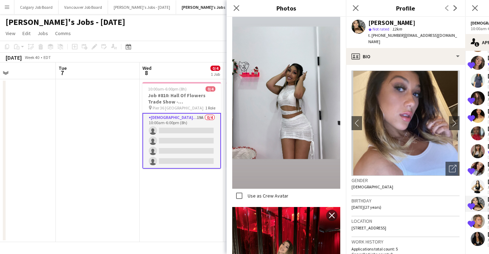
click at [377, 186] on div "Gender Female" at bounding box center [405, 186] width 108 height 20
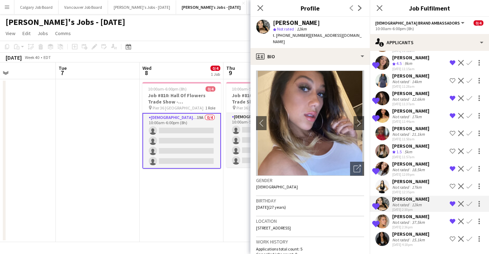
click at [177, 31] on app-page-menu "View Day view expanded Day view collapsed Month view Date picker Jump to today …" at bounding box center [244, 33] width 489 height 13
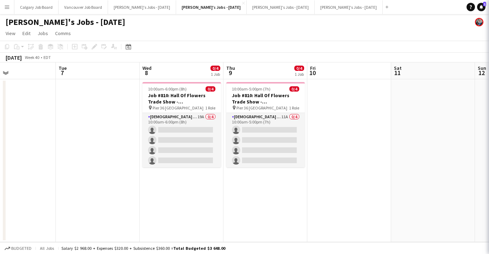
scroll to position [0, 0]
click at [479, 5] on icon "Notifications" at bounding box center [481, 7] width 4 height 4
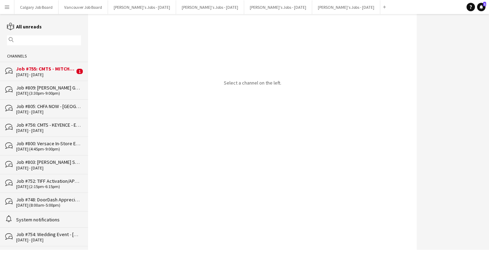
click at [67, 81] on div "bubbles Job #809: Raffi Jewellers Grand Opening Event - CAMBRIDGE 02-10-2025 (3…" at bounding box center [44, 90] width 88 height 19
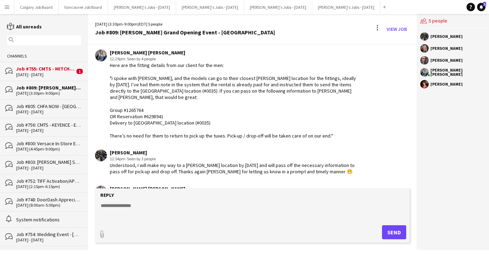
click at [58, 73] on div "[DATE] - [DATE]" at bounding box center [45, 74] width 59 height 5
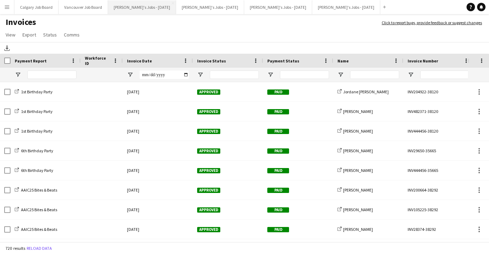
click at [162, 8] on button "[PERSON_NAME]'s Jobs - [DATE] Close" at bounding box center [142, 7] width 68 height 14
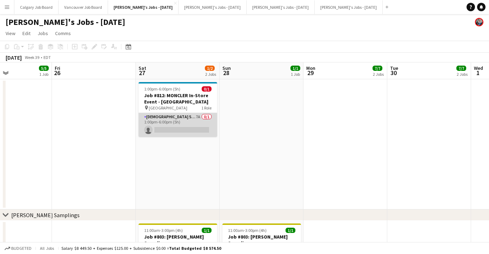
scroll to position [0, 0]
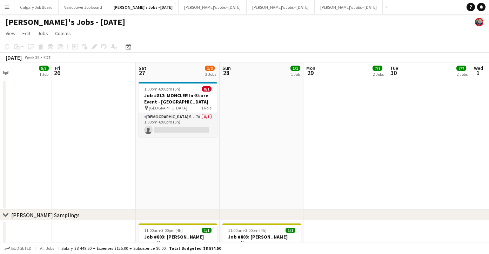
drag, startPoint x: 170, startPoint y: 133, endPoint x: 267, endPoint y: 104, distance: 101.1
click at [170, 133] on app-card-role "[DEMOGRAPHIC_DATA] Server 7A 0/1 1:00pm-6:00pm (5h) single-neutral-actions" at bounding box center [178, 125] width 79 height 24
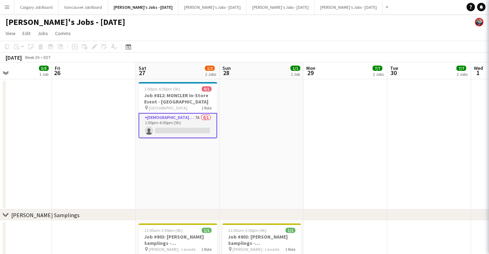
scroll to position [0, 0]
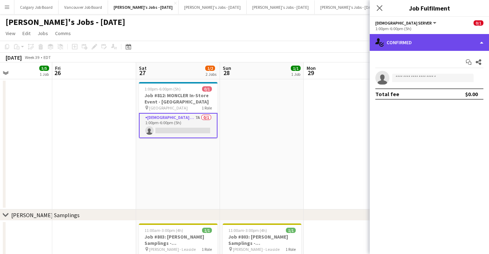
click at [397, 45] on div "single-neutral-actions-check-2 Confirmed" at bounding box center [429, 42] width 119 height 17
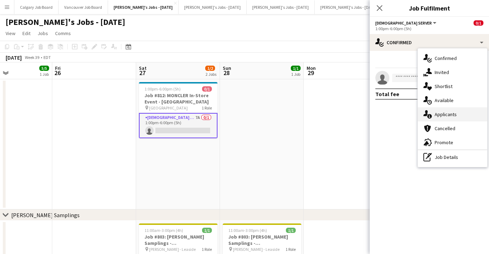
click at [397, 112] on div "single-neutral-actions-information Applicants" at bounding box center [452, 114] width 69 height 14
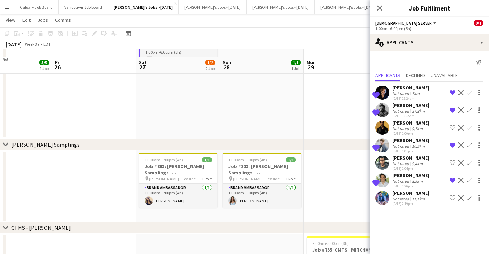
scroll to position [78, 0]
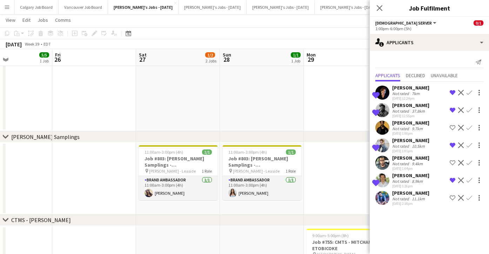
click at [190, 76] on app-date-cell "1:00pm-6:00pm (5h) 0/1 Job #812: MONCLER In-Store Event - TORONTO pin Yorkdale …" at bounding box center [178, 66] width 84 height 130
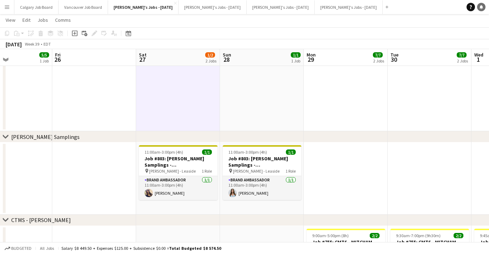
click at [397, 8] on icon at bounding box center [481, 7] width 4 height 4
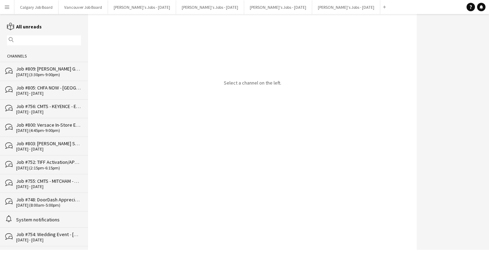
click at [66, 75] on div "[DATE] (3:30pm-9:00pm)" at bounding box center [48, 74] width 65 height 5
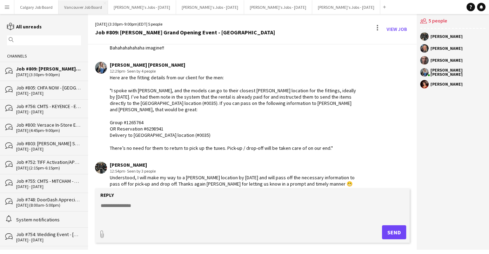
scroll to position [3, 0]
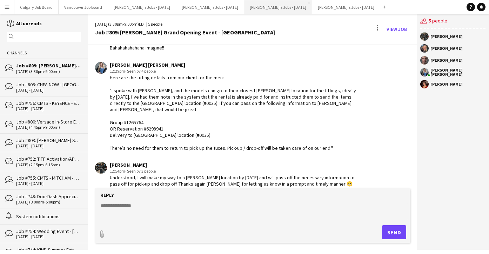
click at [263, 9] on button "Kirsten's Jobs - August 2025 Close" at bounding box center [278, 7] width 68 height 14
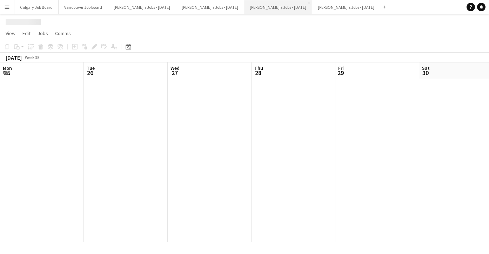
scroll to position [0, 166]
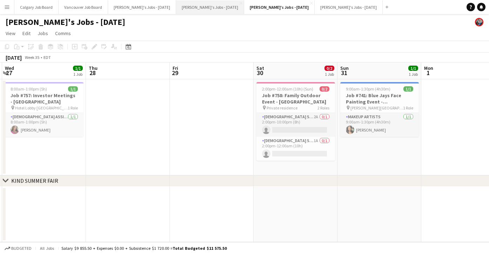
click at [217, 10] on button "[PERSON_NAME]'s Jobs - [DATE] Close" at bounding box center [210, 7] width 68 height 14
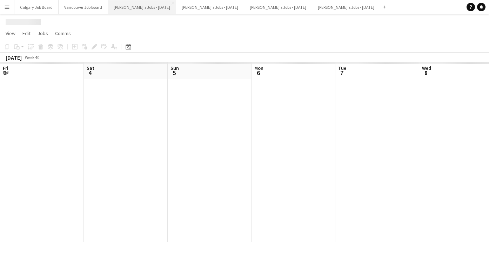
scroll to position [0, 196]
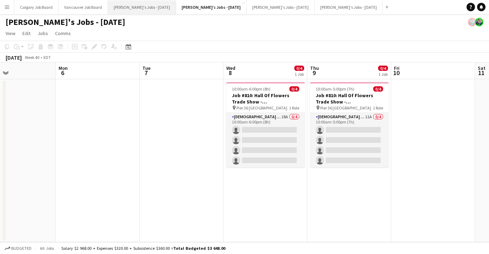
click at [135, 5] on button "Kirsten's Jobs - September 2025 Close" at bounding box center [142, 7] width 68 height 14
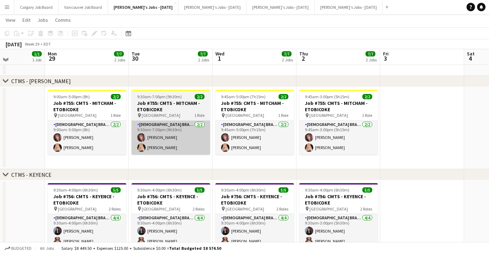
scroll to position [215, 0]
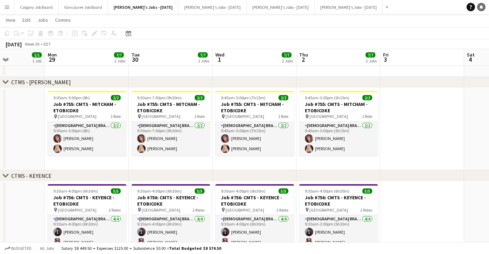
click at [397, 4] on link "Notifications" at bounding box center [481, 7] width 8 height 8
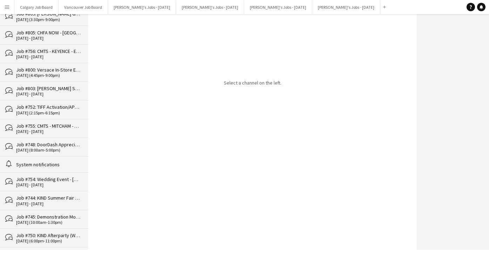
scroll to position [58, 0]
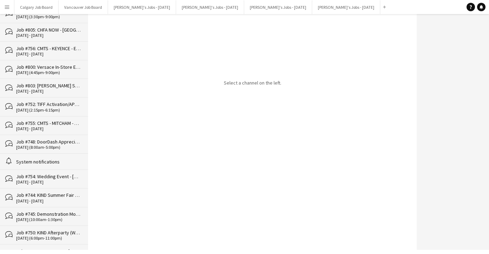
click at [67, 120] on div "Job #755: CMTS - MITCHAM - ETOBICOKE" at bounding box center [48, 123] width 65 height 6
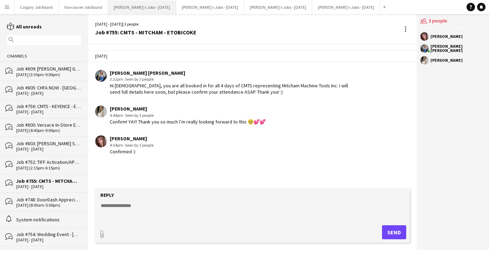
click at [162, 7] on button "[PERSON_NAME]'s Jobs - [DATE] Close" at bounding box center [142, 7] width 68 height 14
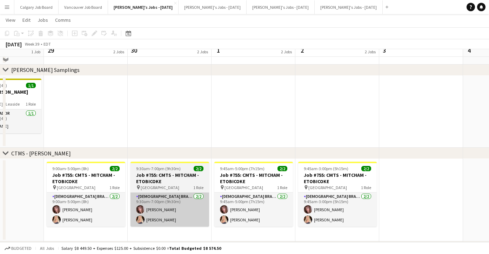
scroll to position [88, 0]
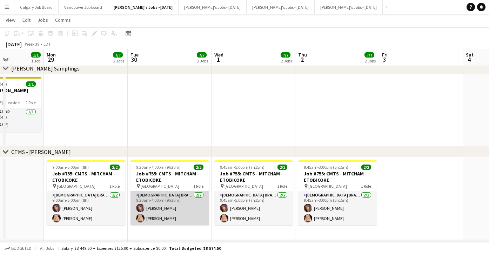
click at [150, 216] on app-card-role "Female Brand Ambassador 2/2 9:30am-7:00pm (9h30m) Nenna Abuwa Heather Siemonsen" at bounding box center [169, 208] width 79 height 34
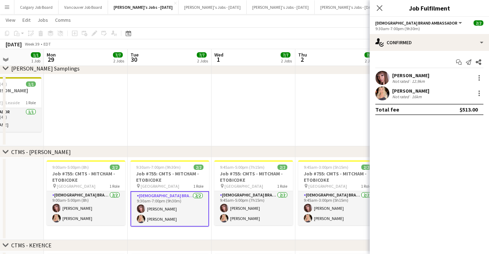
click at [397, 93] on div "[PERSON_NAME]" at bounding box center [410, 91] width 37 height 6
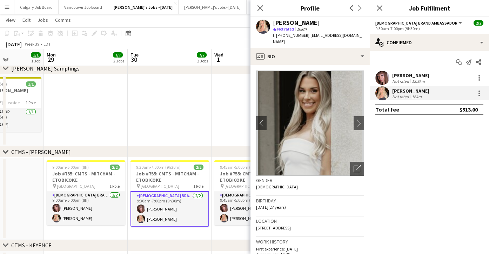
drag, startPoint x: 305, startPoint y: 34, endPoint x: 365, endPoint y: 36, distance: 60.7
click at [365, 36] on div "Heather Siemonsen star Not rated 16km t. +16136507828 | siemonsenheather@hotmai…" at bounding box center [309, 32] width 119 height 31
copy span "siemonsenheather@hotmail.com"
click at [181, 59] on app-board-header-date "Tue 30 7/7 2 Jobs" at bounding box center [170, 57] width 84 height 17
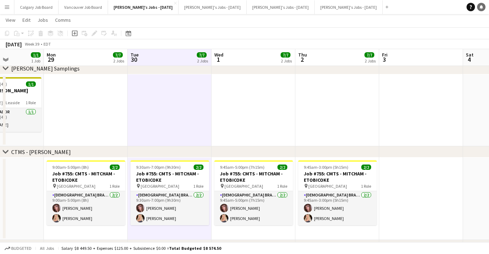
click at [397, 6] on icon at bounding box center [481, 7] width 4 height 4
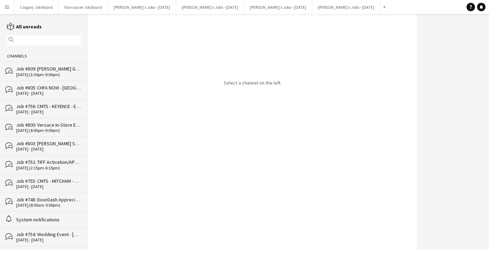
click at [63, 77] on div "[DATE] (3:30pm-9:00pm)" at bounding box center [48, 74] width 65 height 5
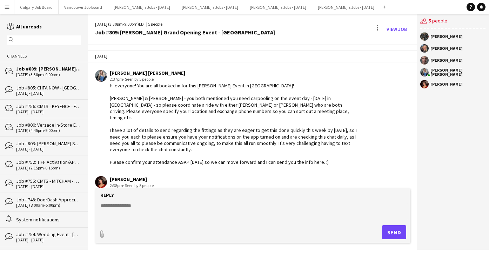
scroll to position [965, 0]
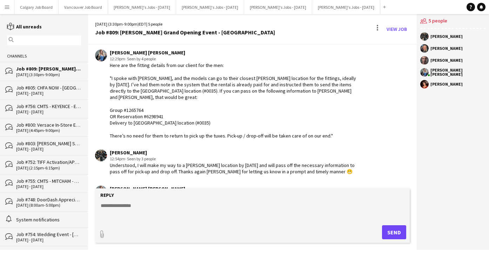
click at [60, 107] on div "Job #756: CMTS - KEYENCE - ETOBICOKE" at bounding box center [48, 106] width 65 height 6
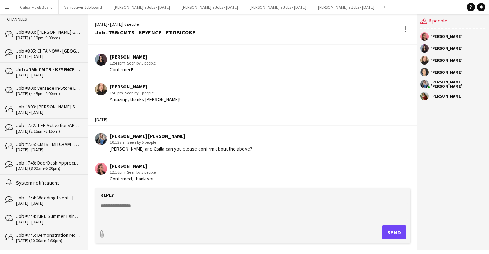
scroll to position [65, 0]
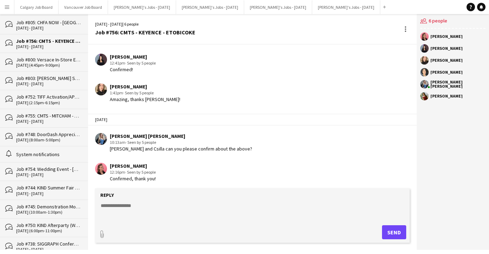
click at [61, 117] on div "Job #755: CMTS - MITCHAM - ETOBICOKE" at bounding box center [48, 116] width 65 height 6
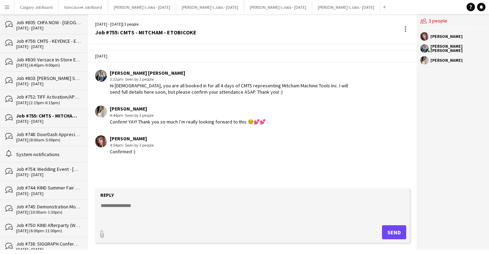
click at [118, 211] on textarea at bounding box center [254, 211] width 308 height 18
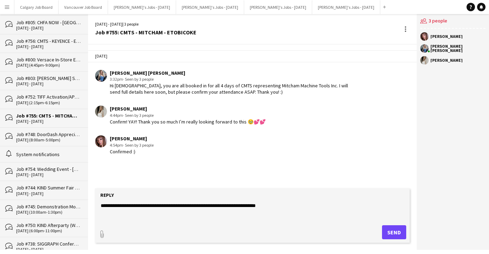
drag, startPoint x: 118, startPoint y: 211, endPoint x: 193, endPoint y: 206, distance: 75.2
click at [193, 206] on textarea "**********" at bounding box center [254, 211] width 308 height 18
drag, startPoint x: 267, startPoint y: 206, endPoint x: 257, endPoint y: 206, distance: 9.8
click at [257, 206] on textarea "**********" at bounding box center [254, 211] width 308 height 18
type textarea "**********"
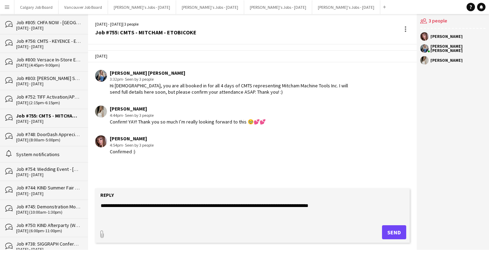
click at [397, 234] on button "Send" at bounding box center [394, 232] width 24 height 14
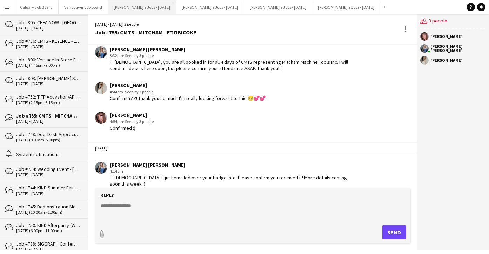
click at [130, 6] on button "[PERSON_NAME]'s Jobs - [DATE] Close" at bounding box center [142, 7] width 68 height 14
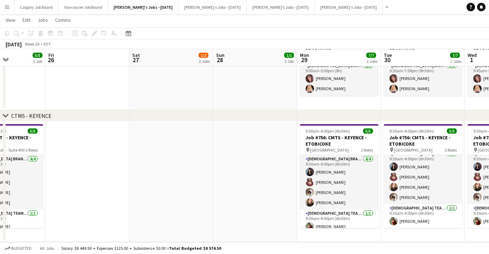
scroll to position [275, 0]
click at [397, 8] on icon at bounding box center [481, 7] width 4 height 4
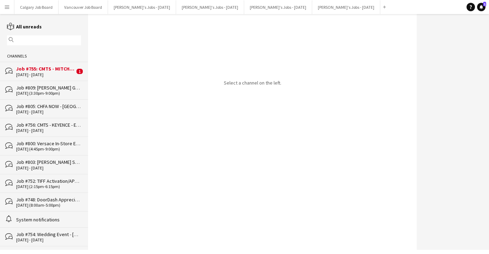
click at [55, 68] on div "Job #755: CMTS - MITCHAM - ETOBICOKE" at bounding box center [45, 69] width 59 height 6
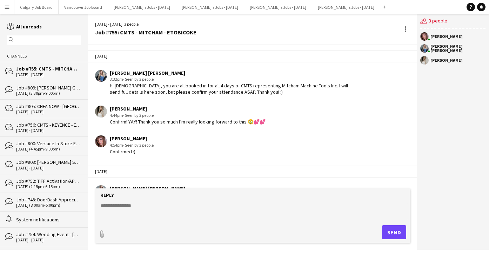
scroll to position [85, 0]
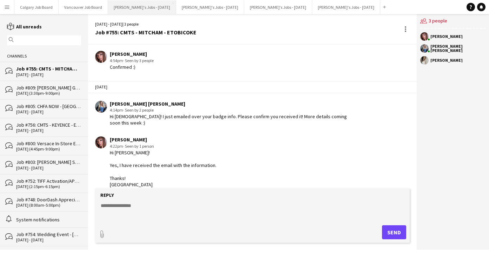
click at [150, 7] on button "[PERSON_NAME]'s Jobs - [DATE] Close" at bounding box center [142, 7] width 68 height 14
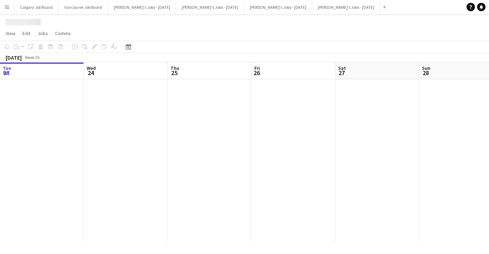
scroll to position [0, 206]
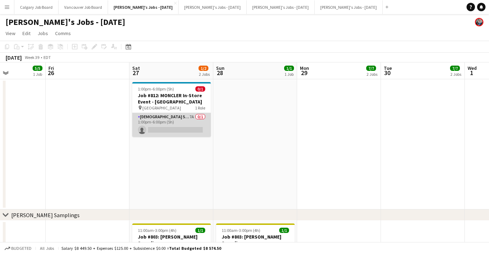
click at [190, 128] on app-card-role "[DEMOGRAPHIC_DATA] Server 7A 0/1 1:00pm-6:00pm (5h) single-neutral-actions" at bounding box center [171, 125] width 79 height 24
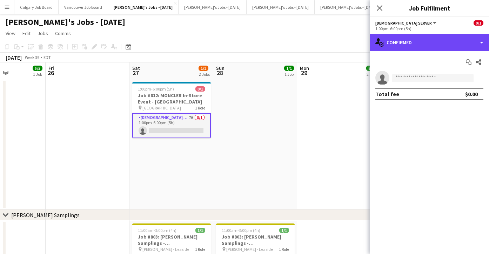
click at [432, 47] on div "single-neutral-actions-check-2 Confirmed" at bounding box center [429, 42] width 119 height 17
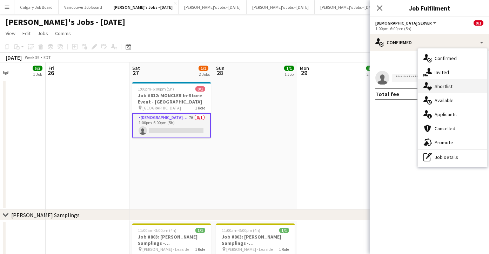
click at [449, 87] on span "Shortlist" at bounding box center [444, 86] width 18 height 6
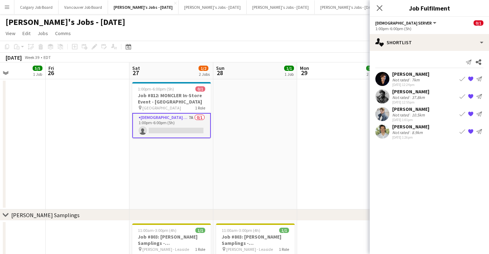
click at [460, 114] on app-icon "Book crew" at bounding box center [462, 114] width 6 height 6
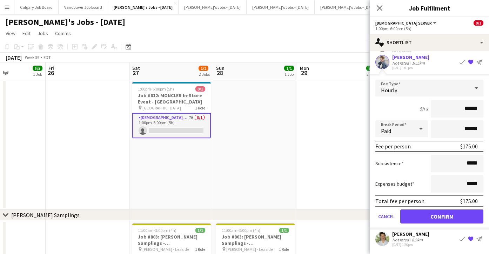
scroll to position [52, 0]
drag, startPoint x: 433, startPoint y: 218, endPoint x: 410, endPoint y: 210, distance: 23.7
click at [432, 217] on button "Confirm" at bounding box center [441, 216] width 83 height 14
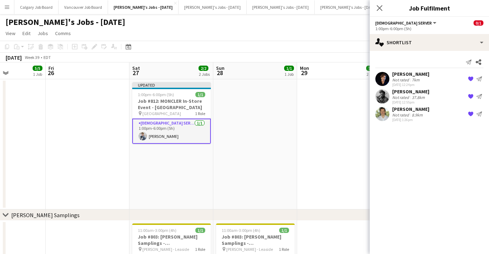
scroll to position [0, 0]
drag, startPoint x: 308, startPoint y: 163, endPoint x: 361, endPoint y: 111, distance: 74.9
click at [308, 163] on app-date-cell at bounding box center [339, 144] width 84 height 130
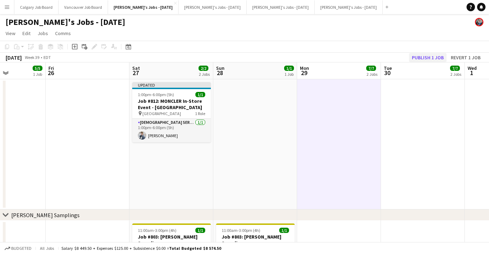
click at [431, 56] on button "Publish 1 job" at bounding box center [428, 57] width 38 height 9
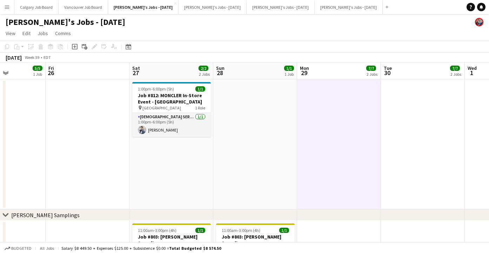
click at [10, 5] on button "Menu" at bounding box center [7, 7] width 14 height 14
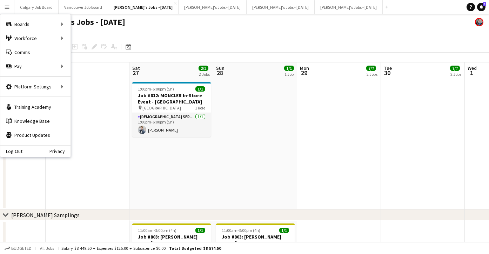
click at [170, 34] on app-page-menu "View Day view expanded Day view collapsed Month view Date picker Jump to [DATE]…" at bounding box center [244, 33] width 489 height 13
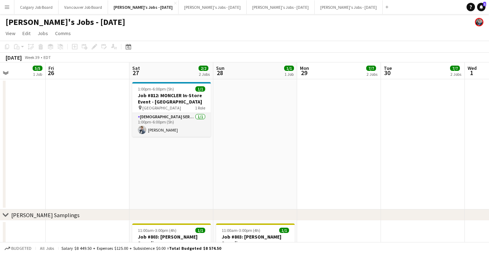
click at [8, 7] on app-icon "Menu" at bounding box center [7, 7] width 6 height 6
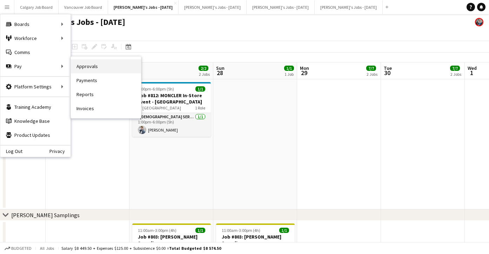
click at [95, 62] on link "Approvals" at bounding box center [106, 66] width 70 height 14
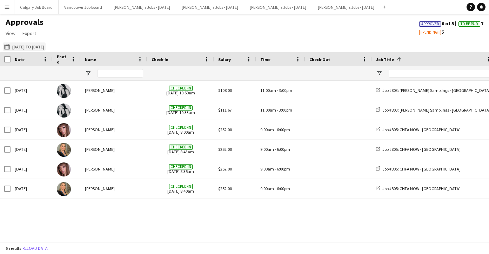
click at [38, 47] on button "[DATE] to [DATE] [DATE] to [DATE]" at bounding box center [24, 46] width 43 height 8
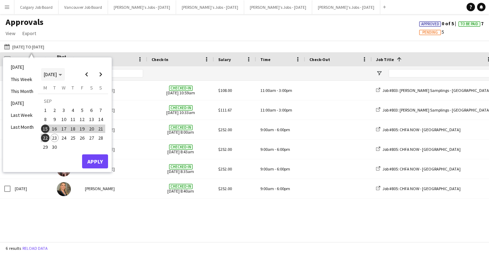
click at [53, 75] on span "[DATE]" at bounding box center [50, 74] width 13 height 6
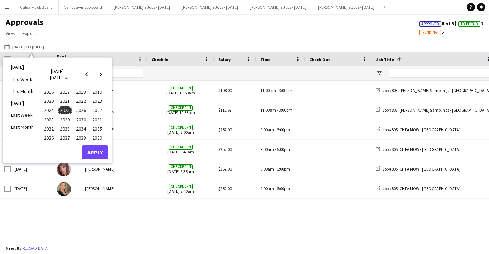
click at [101, 103] on span "2023" at bounding box center [97, 101] width 14 height 8
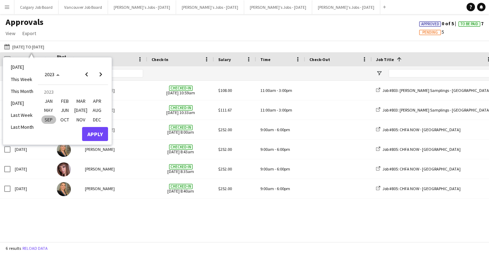
click at [64, 108] on span "JUN" at bounding box center [65, 110] width 14 height 8
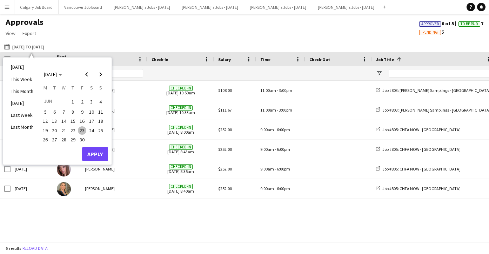
click at [81, 129] on span "23" at bounding box center [82, 130] width 8 height 8
click at [93, 152] on button "Apply" at bounding box center [95, 154] width 26 height 14
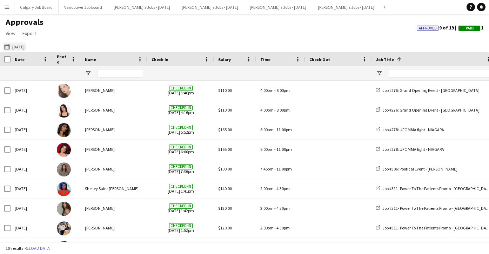
click at [26, 44] on button "[DATE] to [DATE] [DATE]" at bounding box center [14, 46] width 23 height 8
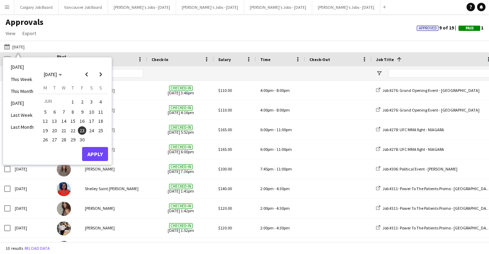
click at [92, 130] on span "24" at bounding box center [91, 130] width 8 height 8
drag, startPoint x: 97, startPoint y: 148, endPoint x: 109, endPoint y: 141, distance: 13.8
click at [97, 148] on button "Apply" at bounding box center [95, 154] width 26 height 14
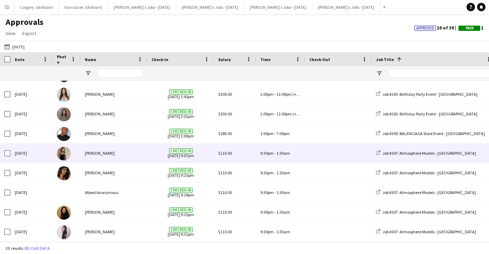
scroll to position [232, 0]
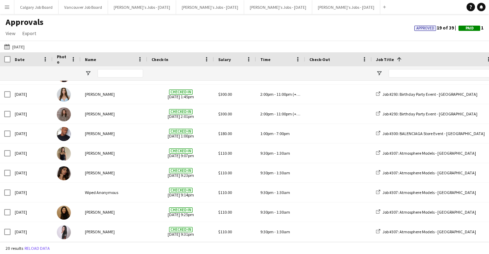
click at [337, 23] on div "Approvals View Customise view Customise filters Reset Filters Reset View Reset …" at bounding box center [244, 29] width 489 height 24
click at [156, 10] on button "[PERSON_NAME]'s Jobs - [DATE] Close" at bounding box center [142, 7] width 68 height 14
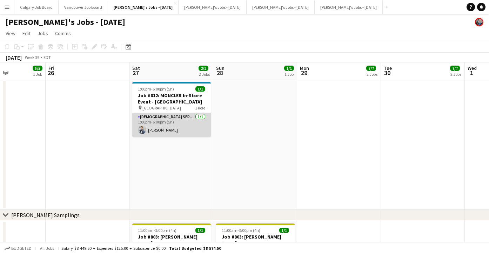
click at [177, 130] on app-card-role "[DEMOGRAPHIC_DATA] Server [DATE] 1:00pm-6:00pm (5h) [PERSON_NAME]" at bounding box center [171, 125] width 79 height 24
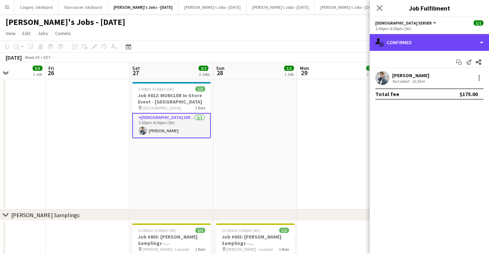
drag, startPoint x: 411, startPoint y: 42, endPoint x: 454, endPoint y: 151, distance: 117.0
click at [411, 42] on div "single-neutral-actions-check-2 Confirmed" at bounding box center [429, 42] width 119 height 17
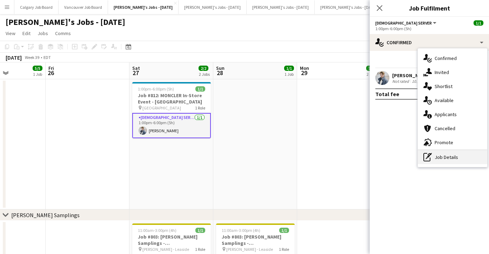
click at [454, 152] on div "pen-write Job Details" at bounding box center [452, 157] width 69 height 14
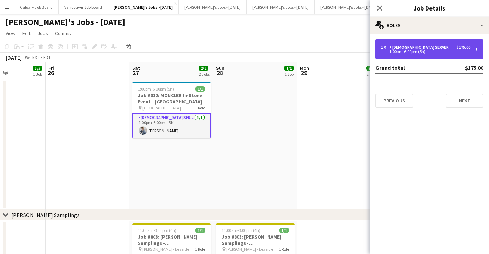
click at [428, 49] on div "1 x [DEMOGRAPHIC_DATA] Server $175.00" at bounding box center [425, 47] width 89 height 5
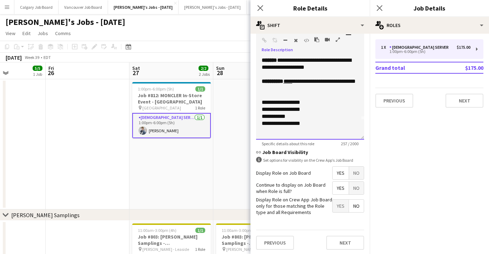
click at [322, 125] on div "**********" at bounding box center [310, 123] width 97 height 7
click at [265, 131] on div "**********" at bounding box center [310, 130] width 97 height 7
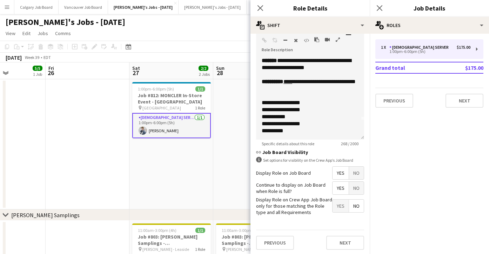
click at [224, 91] on app-date-cell at bounding box center [255, 144] width 84 height 130
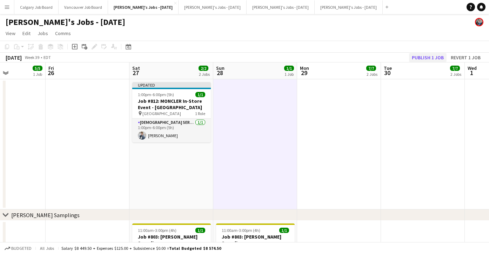
click at [419, 58] on button "Publish 1 job" at bounding box center [428, 57] width 38 height 9
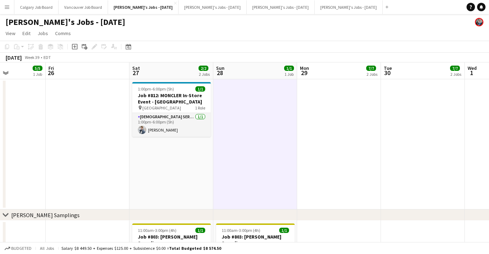
drag, startPoint x: 8, startPoint y: 5, endPoint x: 12, endPoint y: 10, distance: 6.0
click at [9, 5] on app-icon "Menu" at bounding box center [7, 7] width 6 height 6
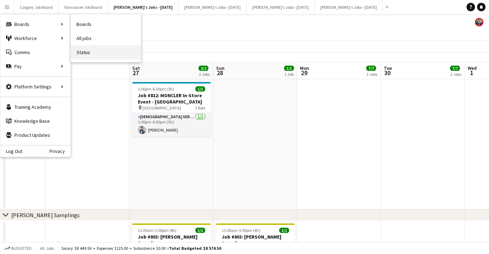
click at [97, 49] on link "Status" at bounding box center [106, 52] width 70 height 14
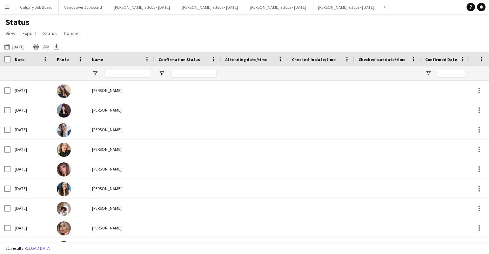
type input "**********"
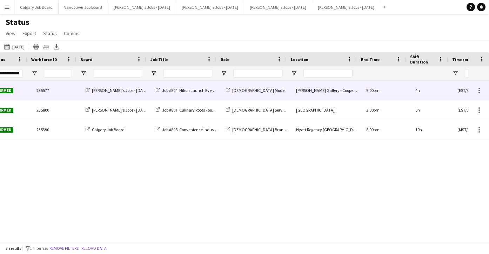
scroll to position [0, 541]
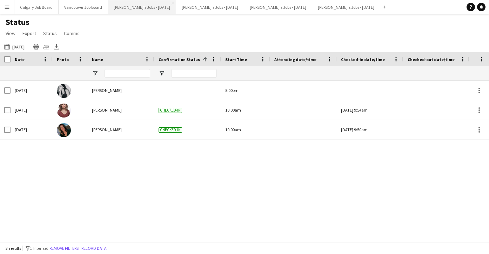
click at [132, 3] on button "[PERSON_NAME]'s Jobs - [DATE] Close" at bounding box center [142, 7] width 68 height 14
